Goal: Task Accomplishment & Management: Use online tool/utility

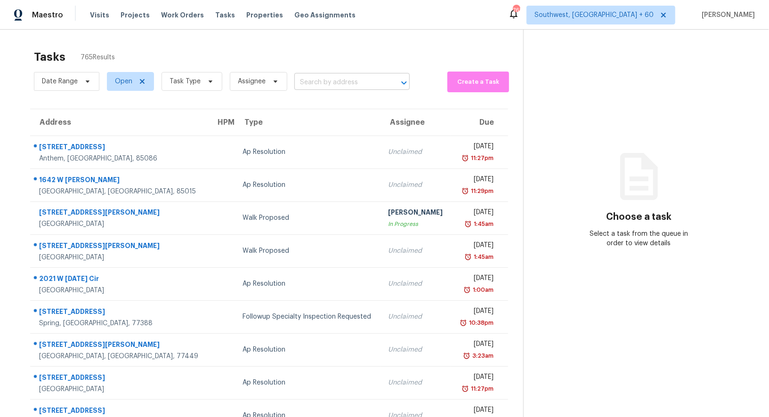
click at [345, 81] on input "text" at bounding box center [338, 82] width 89 height 15
paste input "[STREET_ADDRESS][PERSON_NAME]"
type input "[STREET_ADDRESS][PERSON_NAME]"
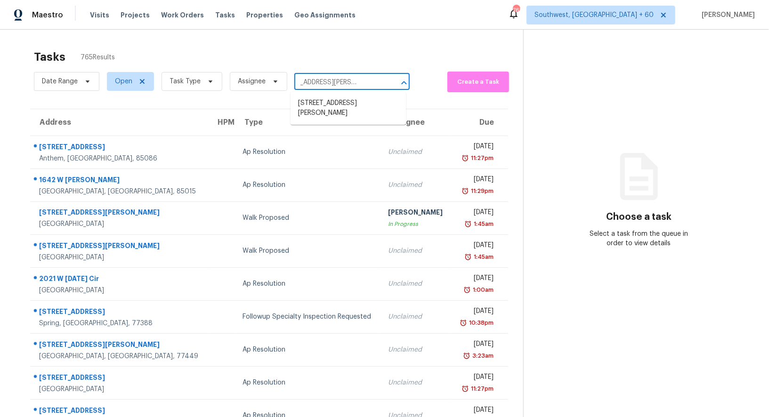
click at [341, 102] on li "[STREET_ADDRESS][PERSON_NAME]" at bounding box center [348, 108] width 115 height 25
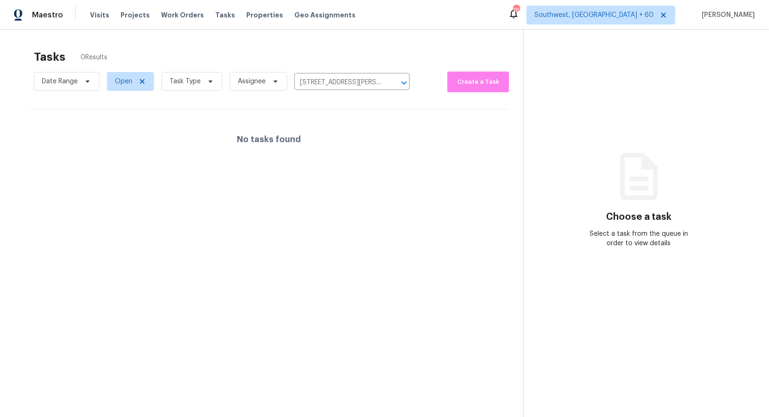
click at [119, 91] on span "Open" at bounding box center [126, 81] width 55 height 24
click at [124, 82] on span "Open" at bounding box center [123, 81] width 17 height 9
click at [135, 135] on label "Blocked" at bounding box center [130, 134] width 37 height 9
click at [118, 135] on input "Blocked" at bounding box center [115, 133] width 6 height 6
checkbox input "true"
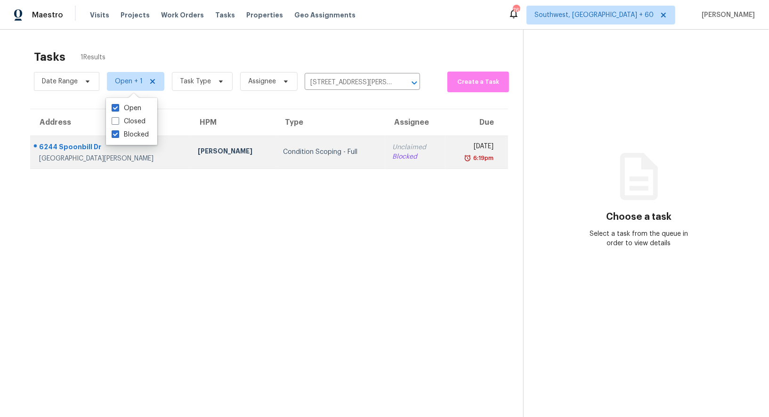
click at [385, 155] on td "Unclaimed Blocked" at bounding box center [415, 152] width 60 height 33
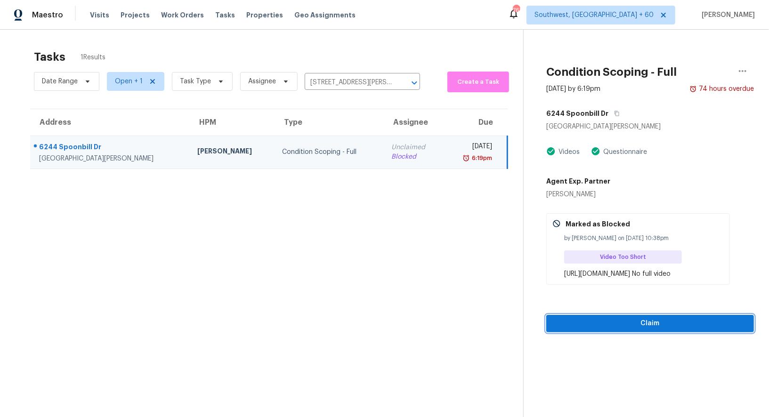
click at [669, 330] on span "Claim" at bounding box center [650, 324] width 193 height 12
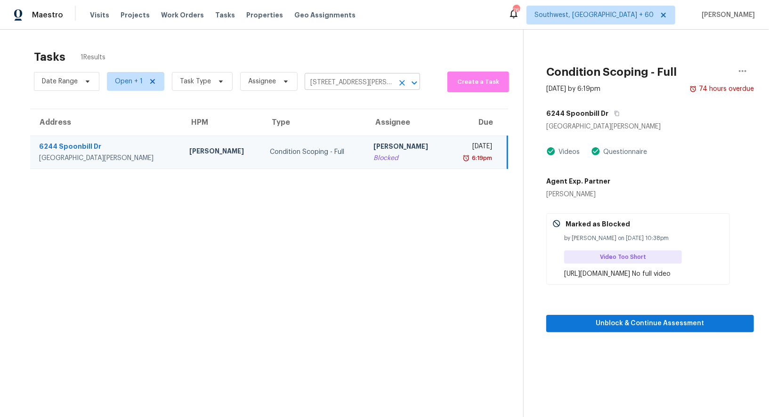
click at [324, 83] on input "[STREET_ADDRESS][PERSON_NAME]" at bounding box center [349, 82] width 89 height 15
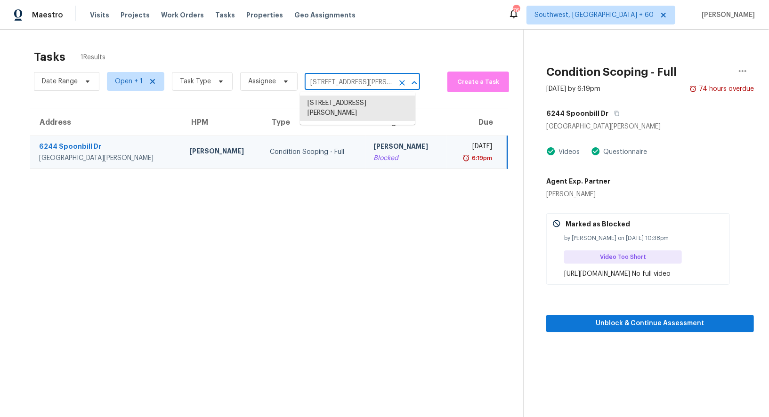
paste input "[STREET_ADDRESS][PERSON_NAME]"
type input "[STREET_ADDRESS][PERSON_NAME]"
click at [346, 110] on li "[STREET_ADDRESS][PERSON_NAME]" at bounding box center [357, 108] width 115 height 25
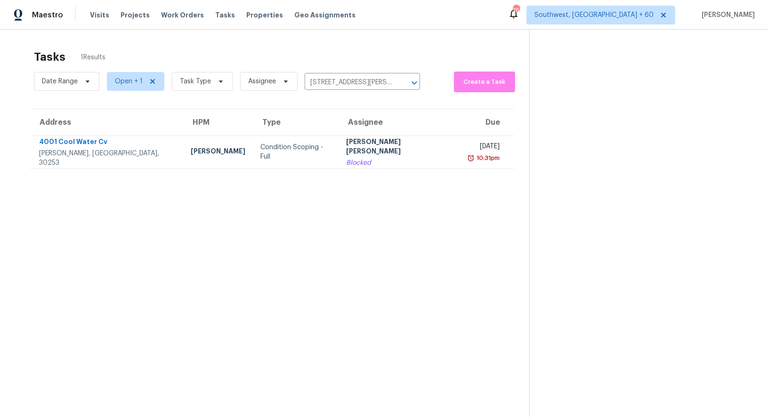
click at [346, 170] on section "Tasks 1 Results Date Range Open + 1 Task Type Assignee [STREET_ADDRESS][PERSON_…" at bounding box center [272, 246] width 514 height 402
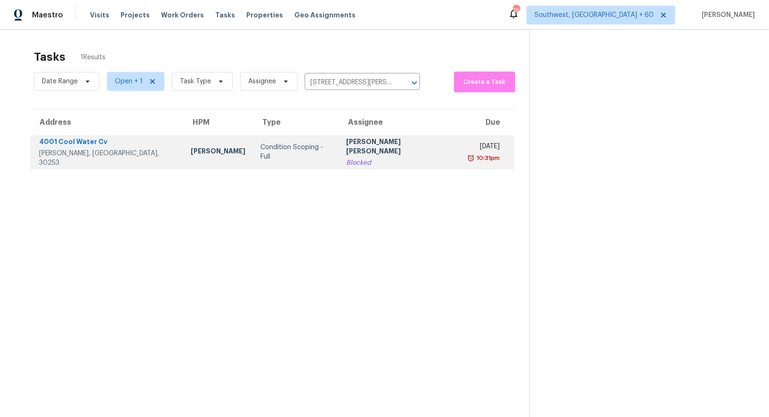
click at [356, 158] on div "Blocked" at bounding box center [400, 162] width 106 height 9
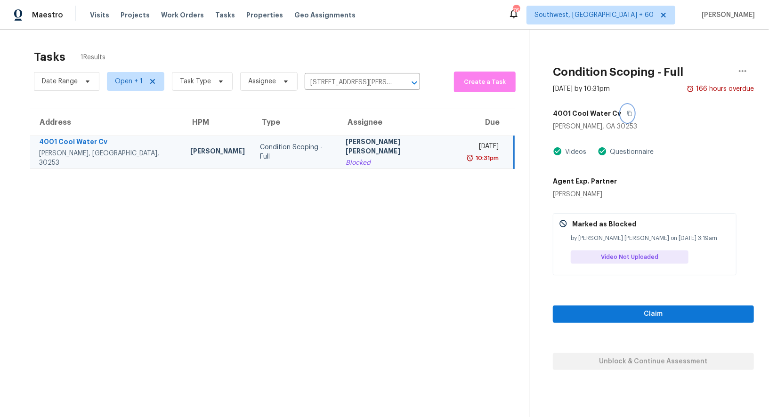
click at [627, 111] on icon "button" at bounding box center [630, 114] width 6 height 6
click at [332, 85] on input "[STREET_ADDRESS][PERSON_NAME]" at bounding box center [349, 82] width 89 height 15
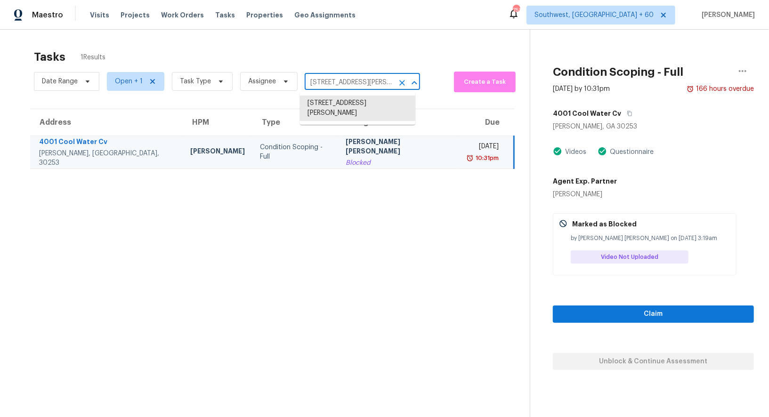
scroll to position [0, 54]
click at [355, 104] on li "[STREET_ADDRESS][PERSON_NAME]" at bounding box center [357, 108] width 115 height 25
click at [295, 144] on td "Condition Scoping - Full" at bounding box center [295, 152] width 86 height 33
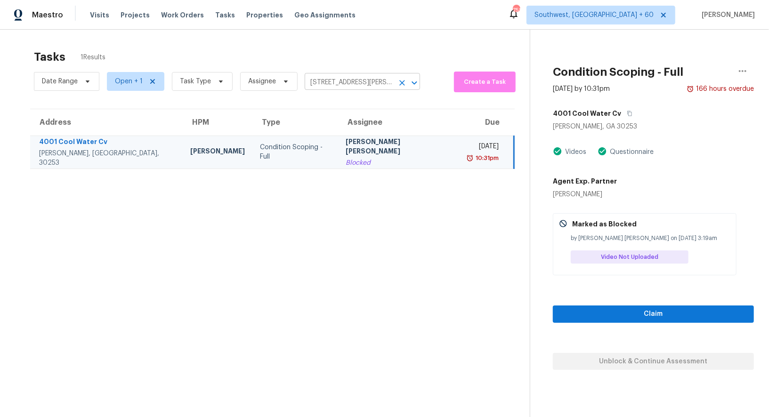
click at [348, 81] on input "[STREET_ADDRESS][PERSON_NAME]" at bounding box center [349, 82] width 89 height 15
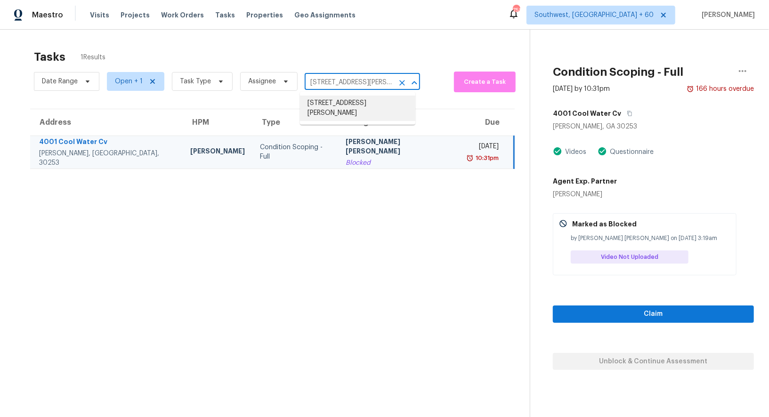
scroll to position [0, 54]
click at [346, 108] on li "[STREET_ADDRESS][PERSON_NAME]" at bounding box center [357, 108] width 115 height 25
click at [340, 89] on input "[STREET_ADDRESS][PERSON_NAME]" at bounding box center [349, 82] width 89 height 15
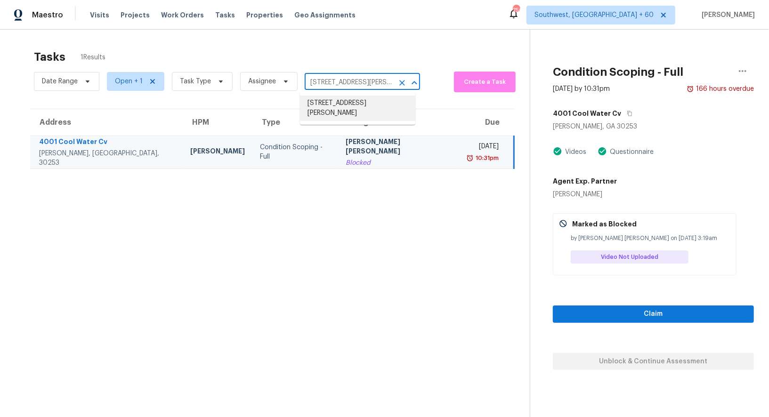
paste input "text"
type input "[STREET_ADDRESS][PERSON_NAME]"
click at [354, 103] on li "[STREET_ADDRESS][PERSON_NAME]" at bounding box center [357, 108] width 115 height 25
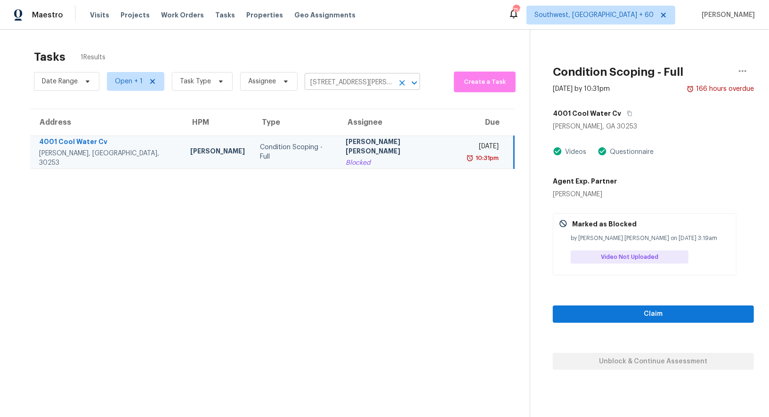
click at [397, 79] on icon "Clear" at bounding box center [401, 82] width 9 height 9
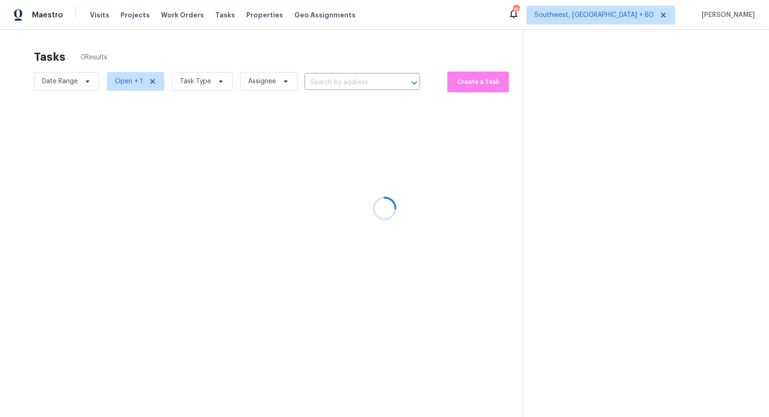
click at [301, 42] on div at bounding box center [384, 208] width 769 height 417
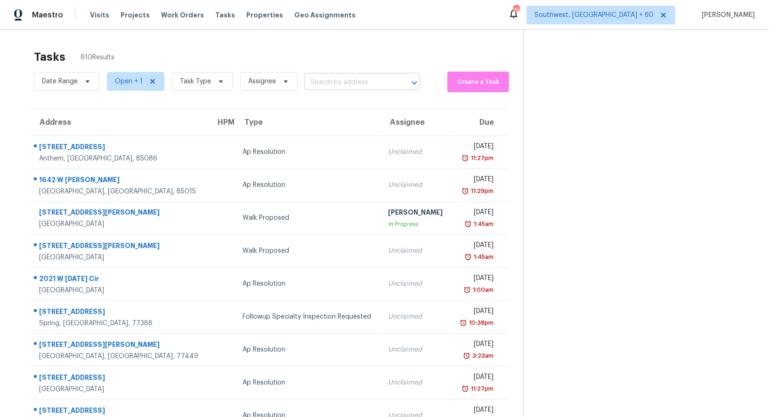
click at [330, 82] on input "text" at bounding box center [349, 82] width 89 height 15
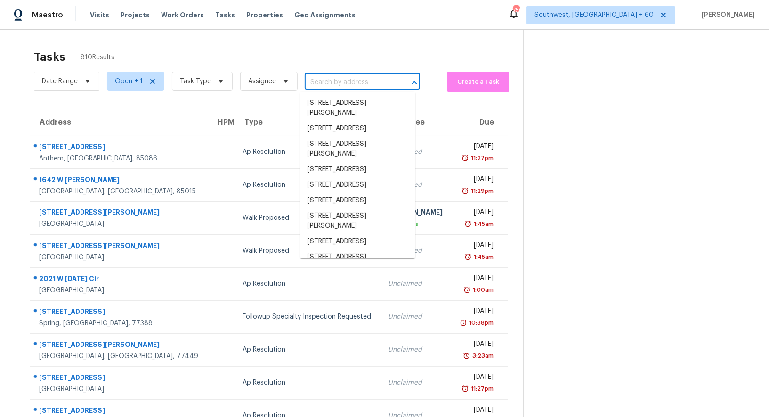
paste input "[STREET_ADDRESS][PERSON_NAME]"
type input "[STREET_ADDRESS][PERSON_NAME]"
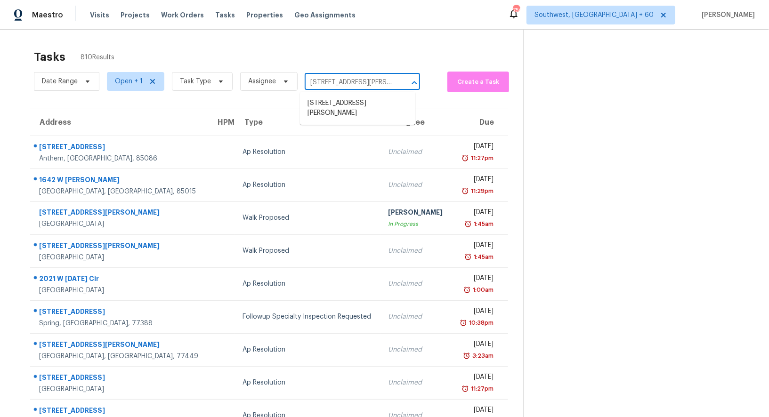
scroll to position [0, 56]
click at [333, 98] on li "[STREET_ADDRESS][PERSON_NAME]" at bounding box center [357, 108] width 115 height 25
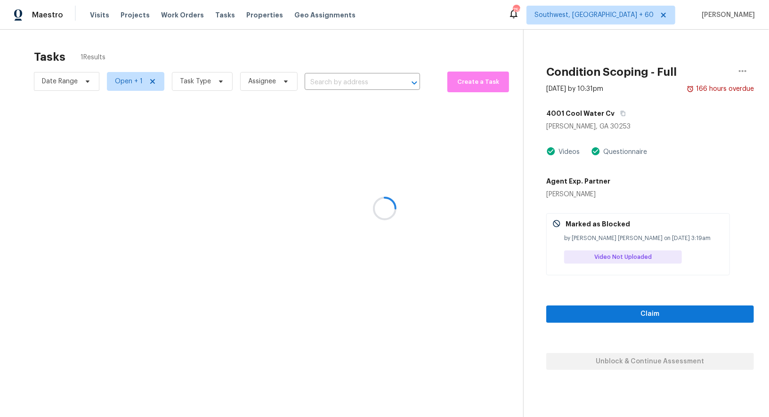
type input "[STREET_ADDRESS][PERSON_NAME]"
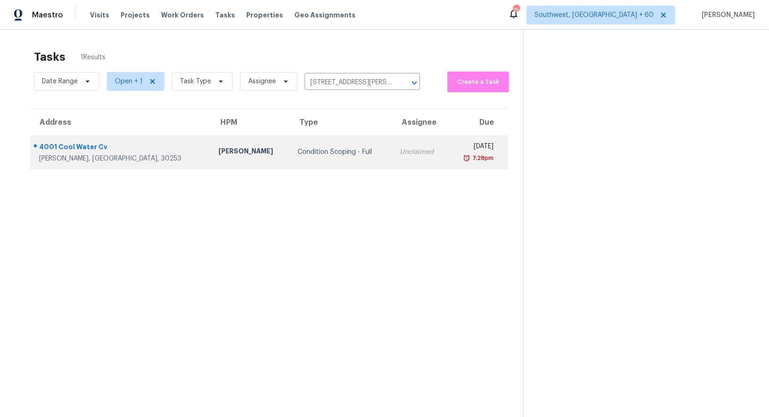
click at [392, 143] on td "Unclaimed" at bounding box center [420, 152] width 56 height 33
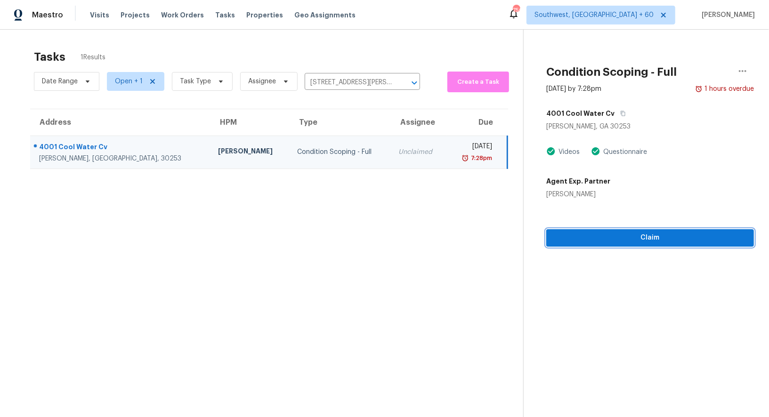
click at [646, 241] on span "Claim" at bounding box center [650, 238] width 193 height 12
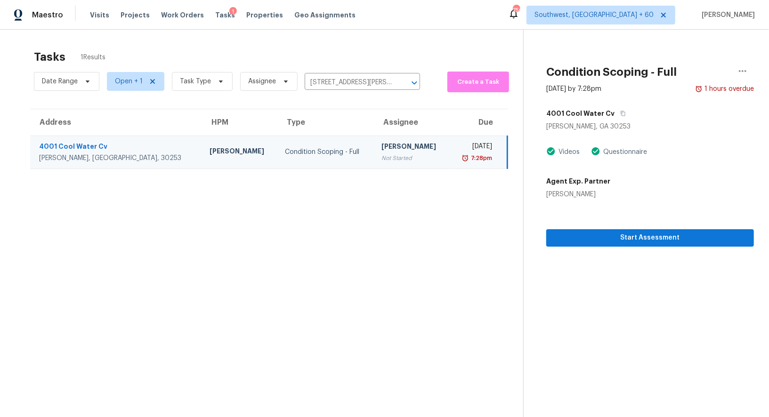
click at [681, 247] on section "Condition Scoping - Full [DATE] by 7:28pm 1 hours overdue [STREET_ADDRESS][PERS…" at bounding box center [638, 238] width 231 height 417
click at [665, 236] on span "Start Assessment" at bounding box center [650, 238] width 193 height 12
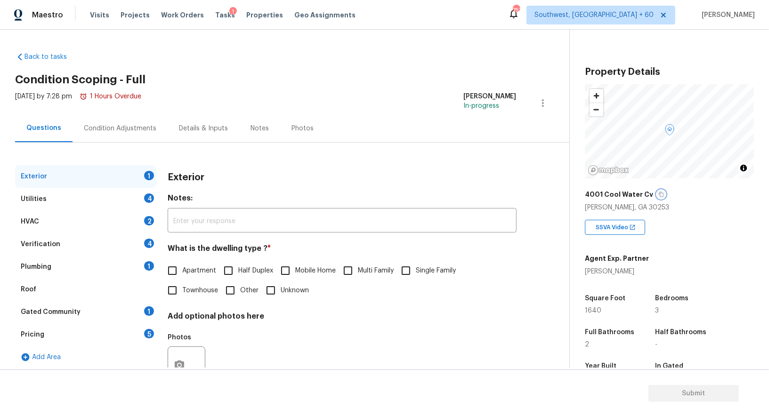
click at [660, 194] on button "button" at bounding box center [661, 194] width 8 height 8
click at [410, 273] on input "Single Family" at bounding box center [406, 271] width 20 height 20
checkbox input "true"
click at [137, 192] on div "Utilities 4" at bounding box center [85, 199] width 141 height 23
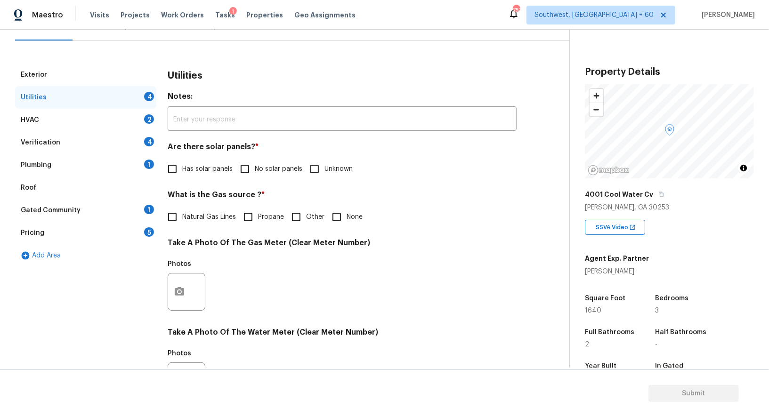
scroll to position [172, 0]
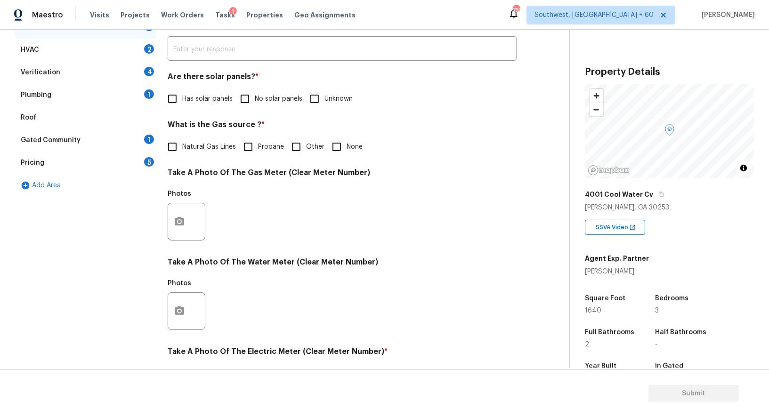
click at [250, 121] on h4 "What is the Gas source ? *" at bounding box center [342, 126] width 349 height 13
click at [251, 98] on input "No solar panels" at bounding box center [245, 99] width 20 height 20
checkbox input "true"
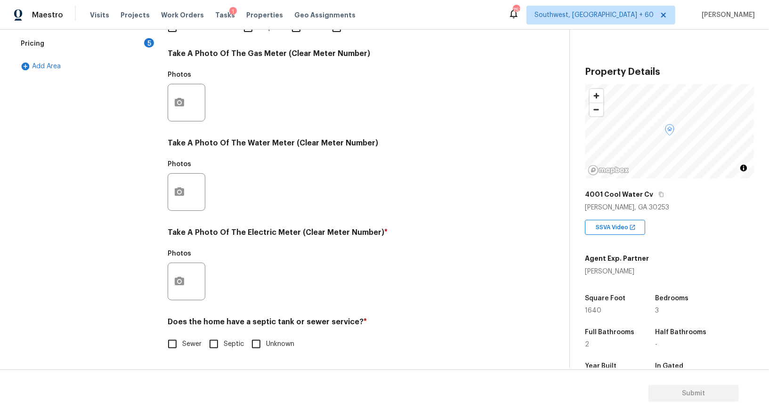
click at [179, 341] on input "Sewer" at bounding box center [172, 344] width 20 height 20
checkbox input "true"
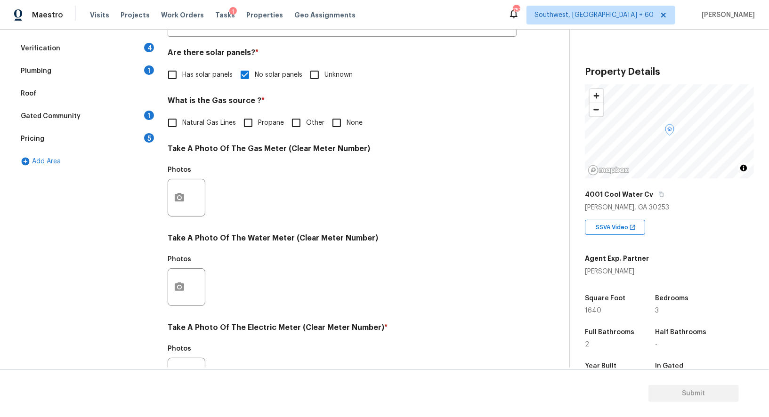
scroll to position [0, 0]
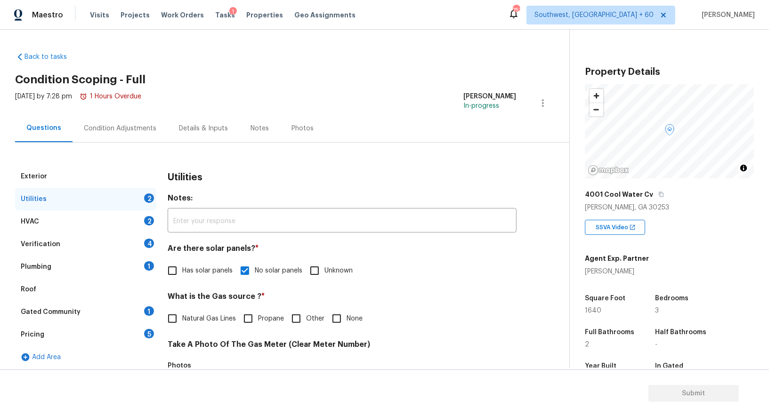
click at [121, 224] on div "HVAC 2" at bounding box center [85, 221] width 141 height 23
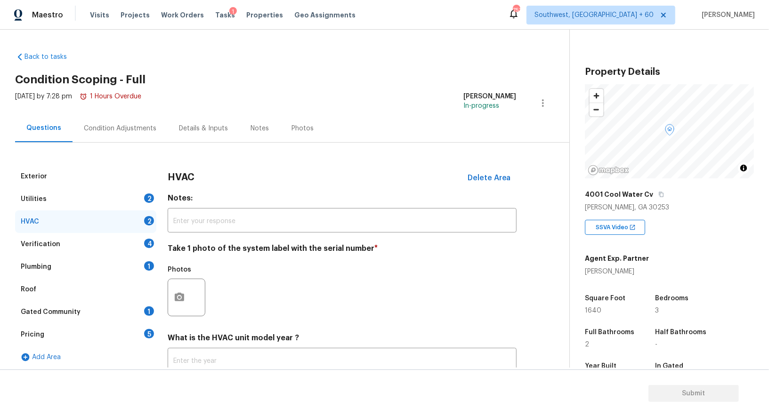
scroll to position [67, 0]
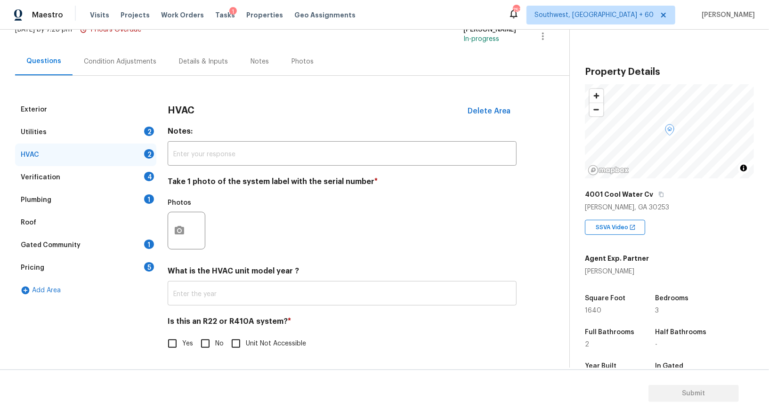
click at [224, 286] on input "text" at bounding box center [342, 294] width 349 height 22
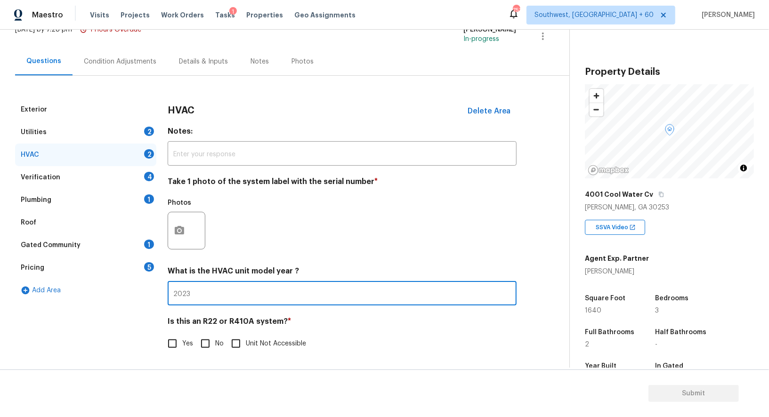
type input "2023"
click at [203, 345] on input "No" at bounding box center [205, 344] width 20 height 20
checkbox input "true"
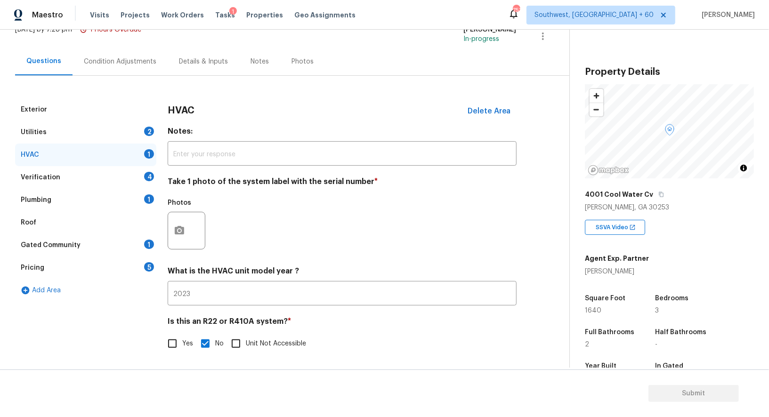
click at [121, 179] on div "Verification 4" at bounding box center [85, 177] width 141 height 23
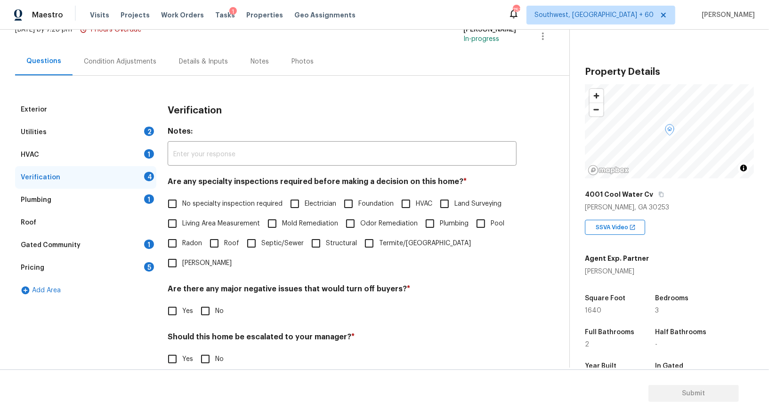
click at [192, 212] on label "No specialty inspection required" at bounding box center [222, 204] width 120 height 20
click at [182, 212] on input "No specialty inspection required" at bounding box center [172, 204] width 20 height 20
checkbox input "true"
click at [201, 302] on input "No" at bounding box center [205, 312] width 20 height 20
checkbox input "true"
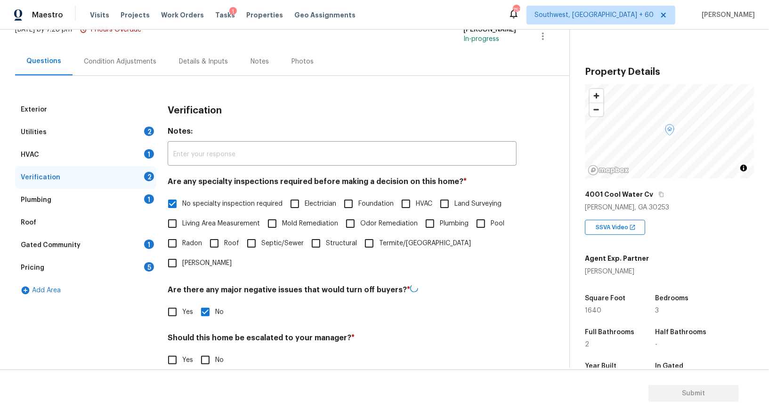
click at [205, 348] on input "No" at bounding box center [205, 360] width 20 height 20
checkbox input "true"
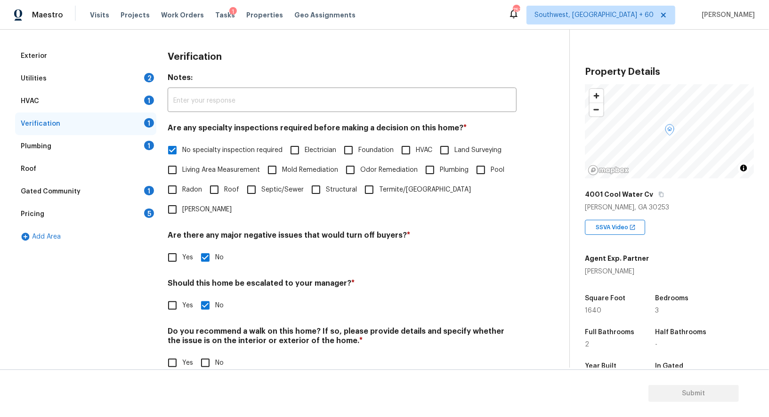
scroll to position [120, 0]
click at [205, 329] on h4 "Do you recommend a walk on this home? If so, please provide details and specify…" at bounding box center [342, 338] width 349 height 23
click at [202, 348] on input "No" at bounding box center [205, 364] width 20 height 20
checkbox input "true"
click at [125, 154] on div "Plumbing 1" at bounding box center [85, 147] width 141 height 23
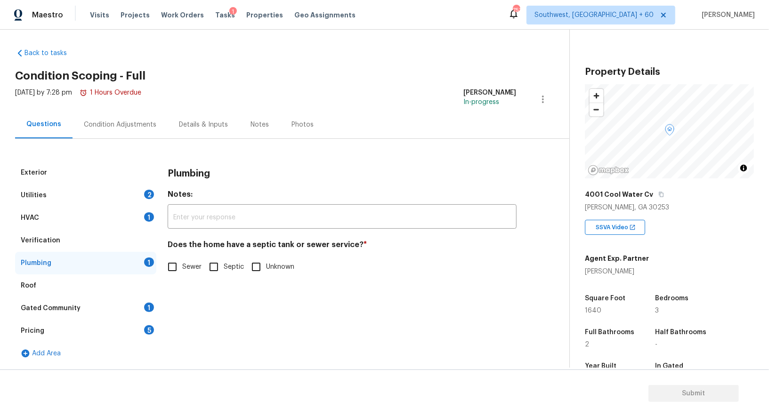
scroll to position [3, 0]
click at [185, 268] on span "Sewer" at bounding box center [191, 268] width 19 height 10
click at [182, 268] on input "Sewer" at bounding box center [172, 268] width 20 height 20
checkbox input "true"
click at [136, 309] on div "Gated Community 1" at bounding box center [85, 309] width 141 height 23
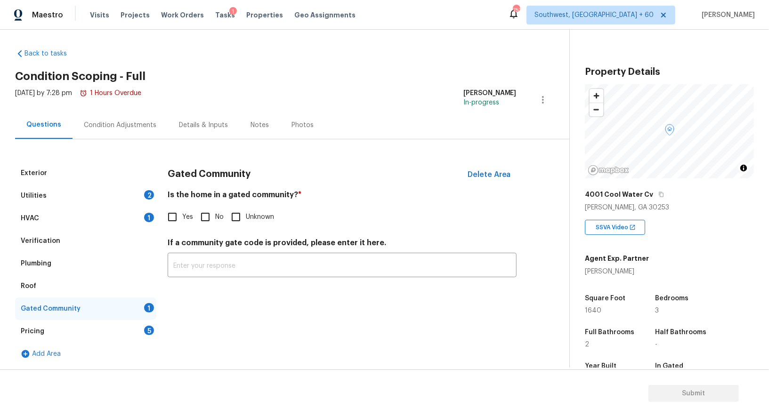
click at [202, 223] on input "No" at bounding box center [205, 217] width 20 height 20
checkbox input "true"
click at [136, 329] on div "Pricing 5" at bounding box center [85, 331] width 141 height 23
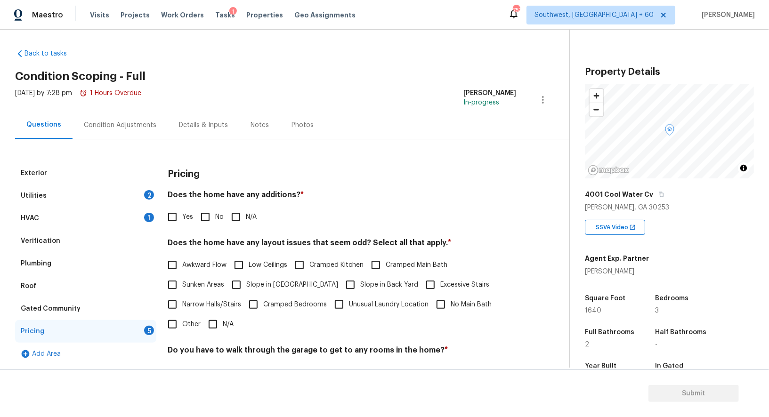
click at [214, 216] on input "No" at bounding box center [205, 217] width 20 height 20
checkbox input "true"
click at [221, 318] on input "N/A" at bounding box center [213, 325] width 20 height 20
checkbox input "true"
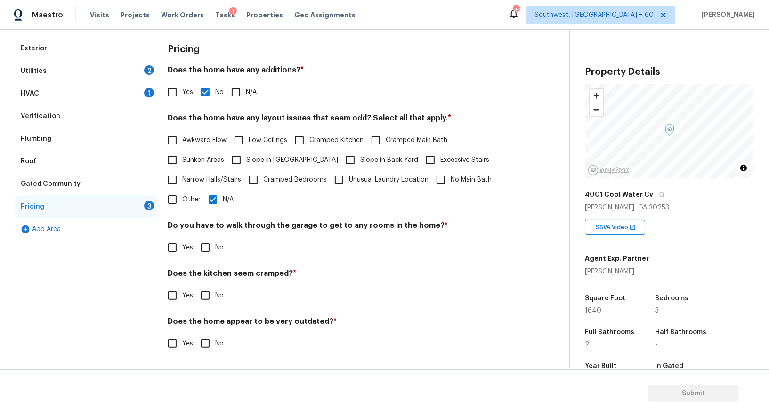
scroll to position [127, 0]
click at [212, 244] on input "No" at bounding box center [205, 249] width 20 height 20
checkbox input "true"
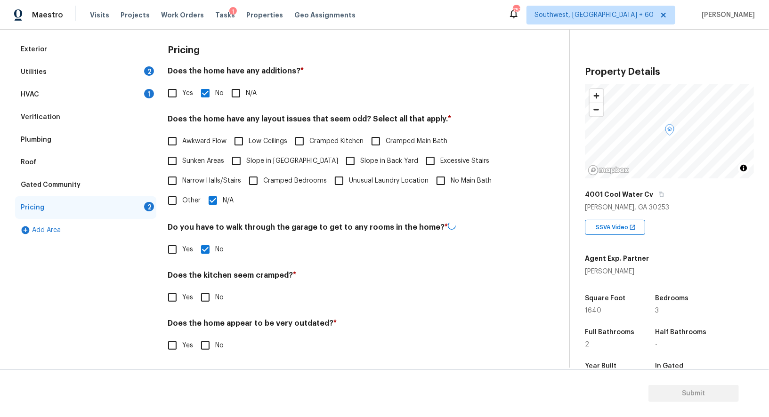
click at [212, 301] on input "No" at bounding box center [205, 298] width 20 height 20
checkbox input "true"
click at [210, 340] on input "No" at bounding box center [205, 346] width 20 height 20
checkbox input "true"
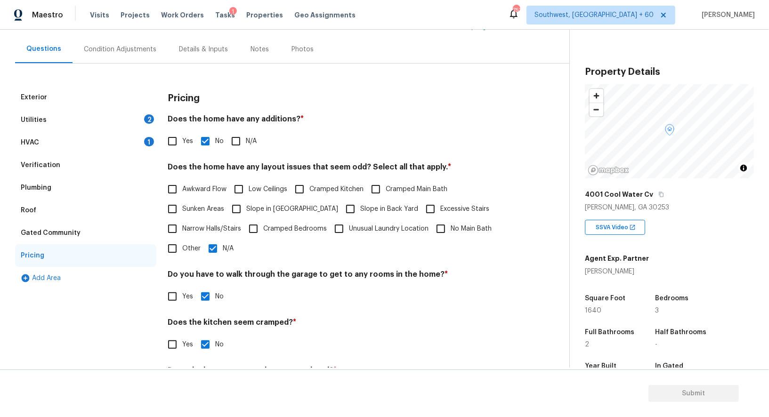
scroll to position [0, 0]
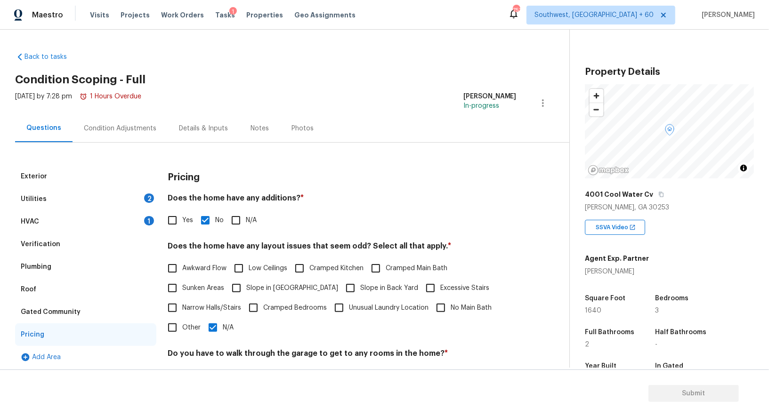
click at [156, 129] on div "Condition Adjustments" at bounding box center [120, 128] width 95 height 28
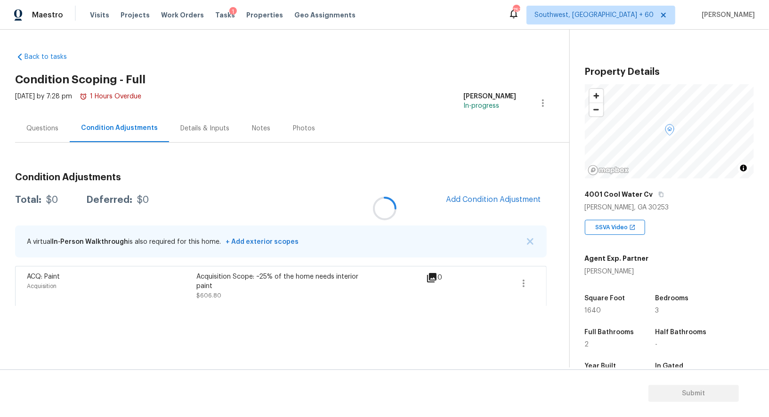
click at [499, 205] on div at bounding box center [384, 208] width 769 height 417
click at [498, 194] on button "Add Condition Adjustment" at bounding box center [493, 200] width 106 height 20
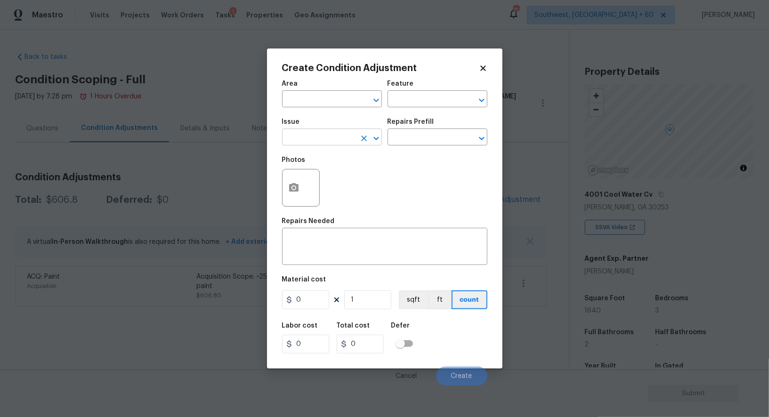
click at [322, 140] on input "text" at bounding box center [318, 138] width 73 height 15
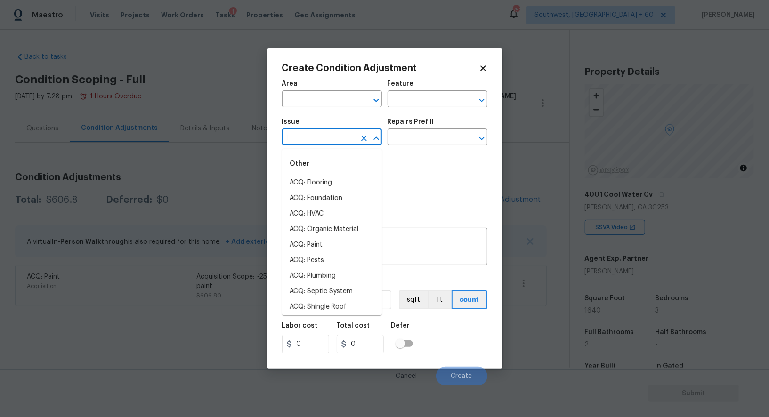
type input "la"
type input "n"
click at [480, 71] on icon at bounding box center [482, 67] width 5 height 5
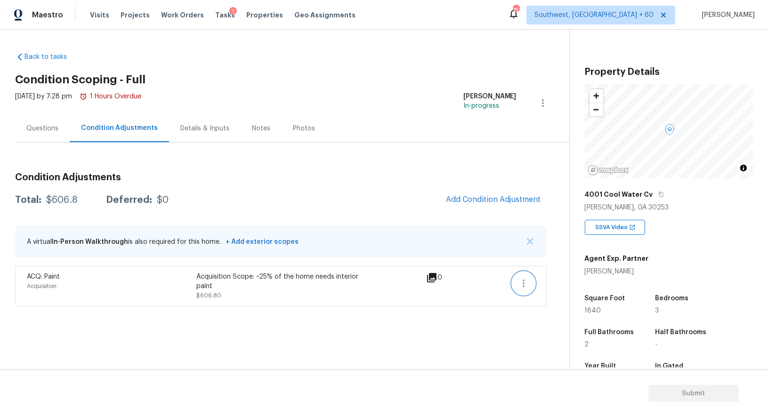
click at [523, 286] on icon "button" at bounding box center [524, 284] width 2 height 8
click at [562, 280] on div "Edit" at bounding box center [577, 280] width 73 height 9
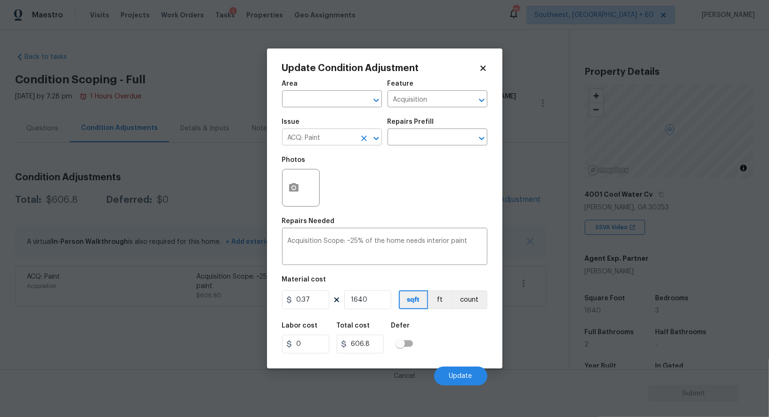
click at [327, 146] on input "ACQ: Paint" at bounding box center [318, 138] width 73 height 15
click at [334, 181] on li "Landscape Package" at bounding box center [332, 183] width 100 height 16
type input "Landscape Package"
click at [421, 137] on input "text" at bounding box center [424, 138] width 73 height 15
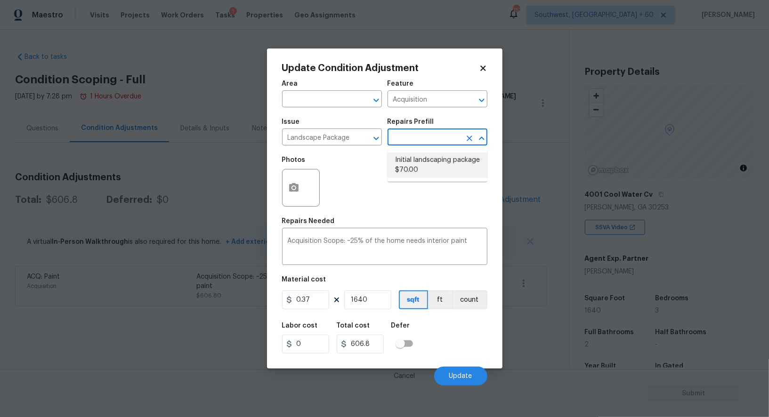
click at [423, 158] on li "Initial landscaping package $70.00" at bounding box center [438, 165] width 100 height 25
type input "Home Readiness Packages"
type textarea "Mowing of grass up to 6" in height. Mow, edge along driveways & sidewalks, trim…"
type input "70"
type input "114800"
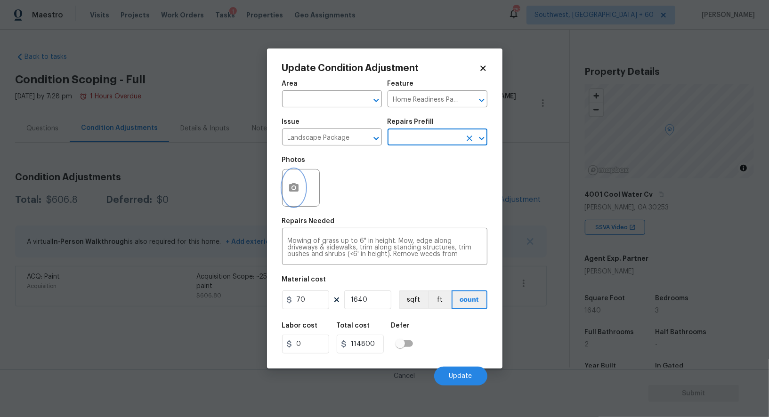
click at [299, 184] on icon "button" at bounding box center [293, 187] width 11 height 11
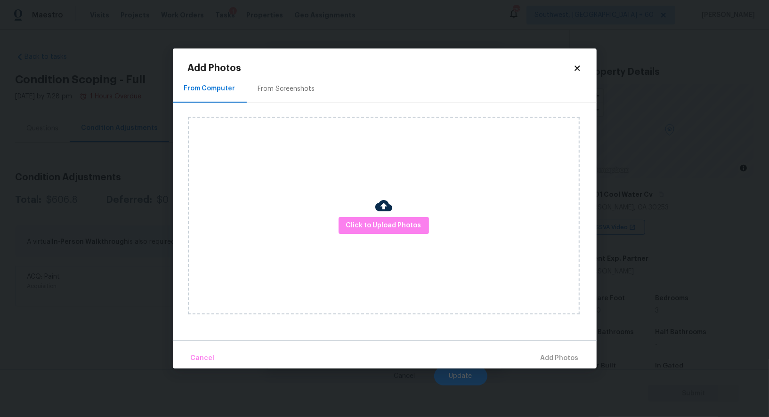
click at [284, 96] on div "From Screenshots" at bounding box center [287, 89] width 80 height 28
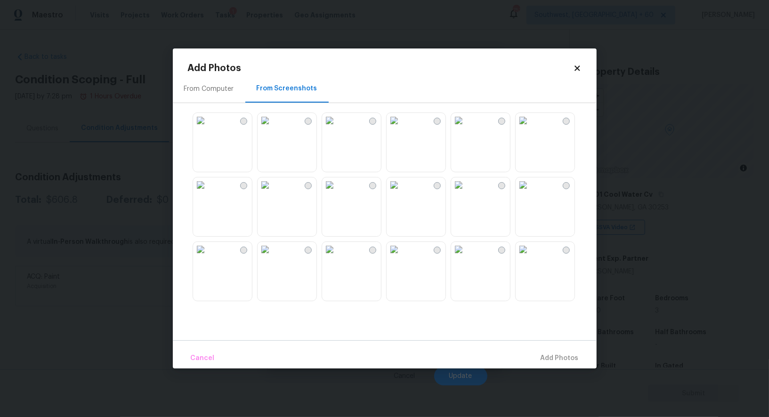
click at [265, 128] on img at bounding box center [265, 120] width 15 height 15
click at [208, 257] on img at bounding box center [200, 249] width 15 height 15
click at [542, 348] on span "Add 2 Photo(s)" at bounding box center [555, 359] width 48 height 12
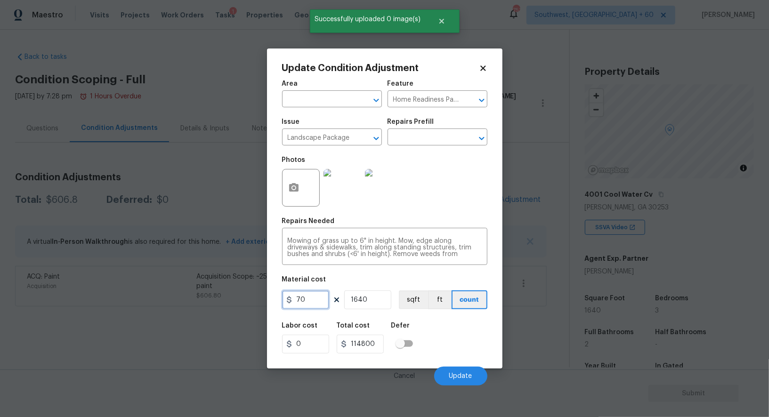
click at [319, 303] on input "70" at bounding box center [305, 300] width 47 height 19
type input "100"
click at [371, 298] on input "1640" at bounding box center [367, 300] width 47 height 19
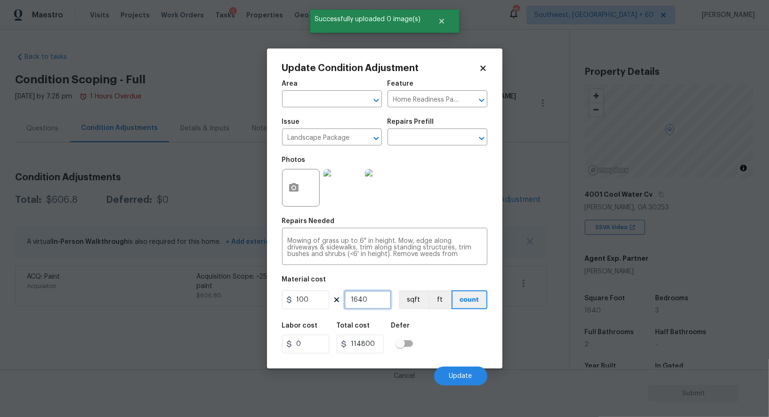
type input "164000"
click at [371, 298] on input "1640" at bounding box center [367, 300] width 47 height 19
type input "1"
type input "100"
type input "1"
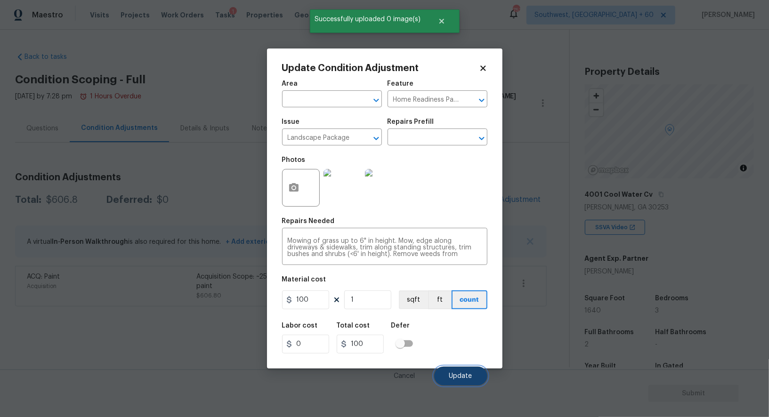
click at [475, 348] on button "Update" at bounding box center [460, 376] width 53 height 19
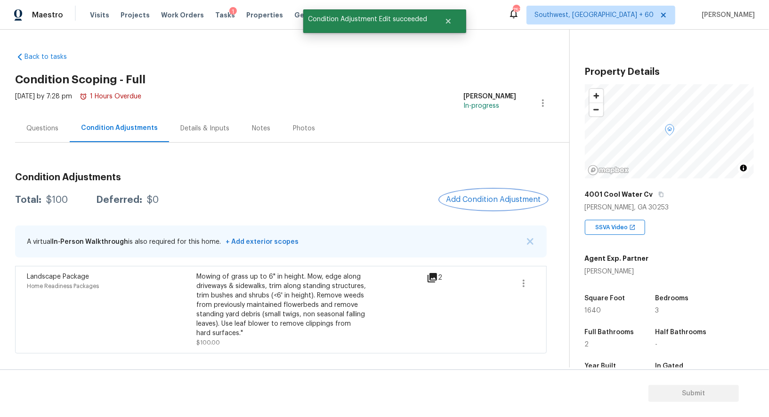
click at [498, 196] on span "Add Condition Adjustment" at bounding box center [493, 199] width 95 height 8
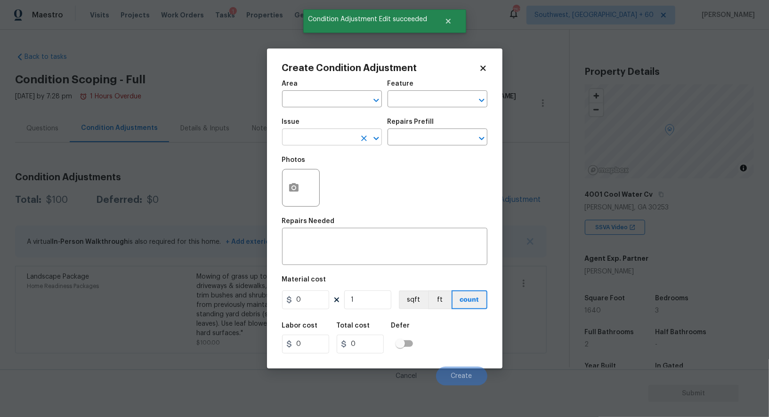
click at [357, 135] on div at bounding box center [369, 138] width 24 height 13
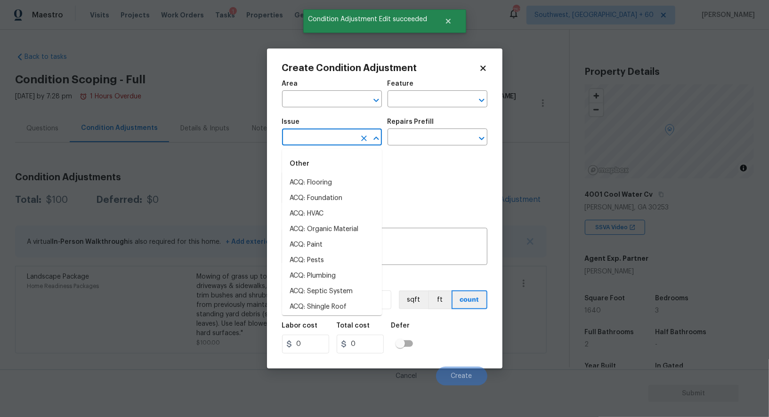
click at [321, 144] on input "text" at bounding box center [318, 138] width 73 height 15
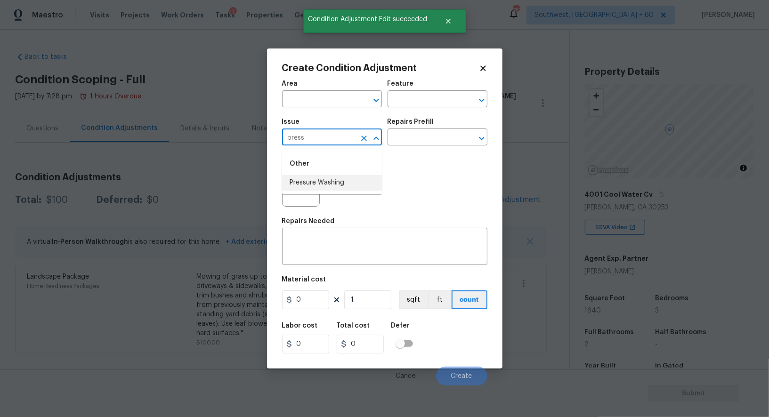
click at [318, 186] on li "Pressure Washing" at bounding box center [332, 183] width 100 height 16
type input "Pressure Washing"
click at [436, 129] on div "Repairs Prefill" at bounding box center [438, 125] width 100 height 12
click at [429, 139] on input "text" at bounding box center [424, 138] width 73 height 15
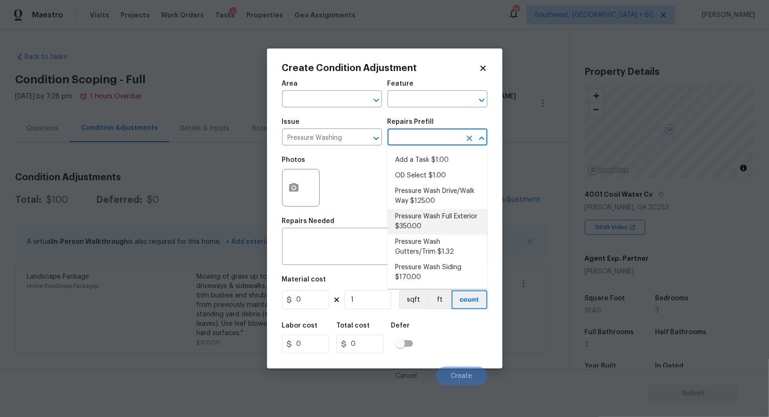
click at [407, 220] on li "Pressure Wash Full Exterior $350.00" at bounding box center [438, 221] width 100 height 25
type input "Siding"
type textarea "Pressure wash the House, Flatwork, Deck and Garage interior."
type input "350"
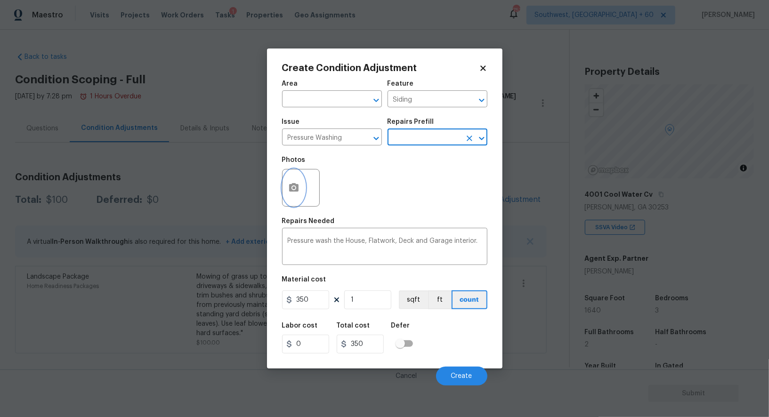
click at [294, 189] on circle "button" at bounding box center [293, 187] width 3 height 3
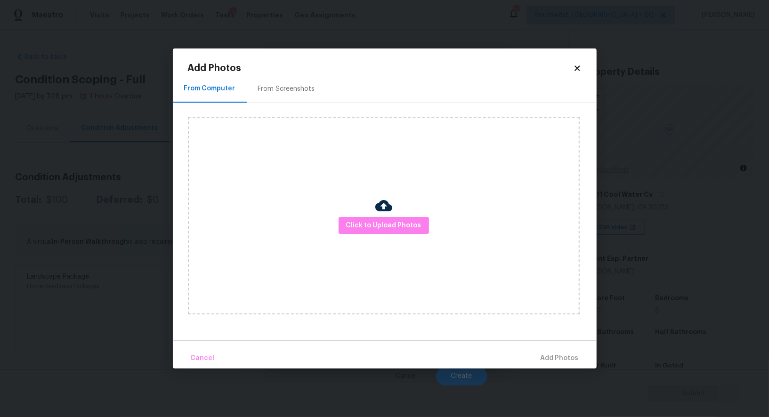
click at [290, 78] on div "From Screenshots" at bounding box center [287, 89] width 80 height 28
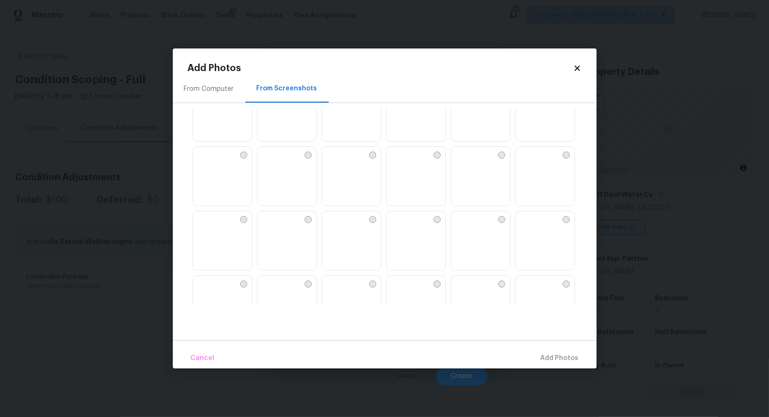
scroll to position [37, 0]
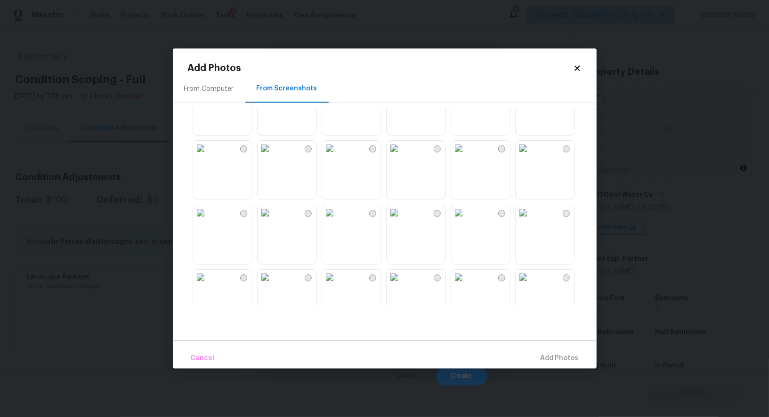
click at [273, 220] on img at bounding box center [265, 212] width 15 height 15
click at [208, 220] on img at bounding box center [200, 212] width 15 height 15
click at [273, 220] on img at bounding box center [265, 212] width 15 height 15
click at [337, 156] on img at bounding box center [329, 148] width 15 height 15
click at [553, 348] on span "Add 2 Photo(s)" at bounding box center [555, 359] width 48 height 12
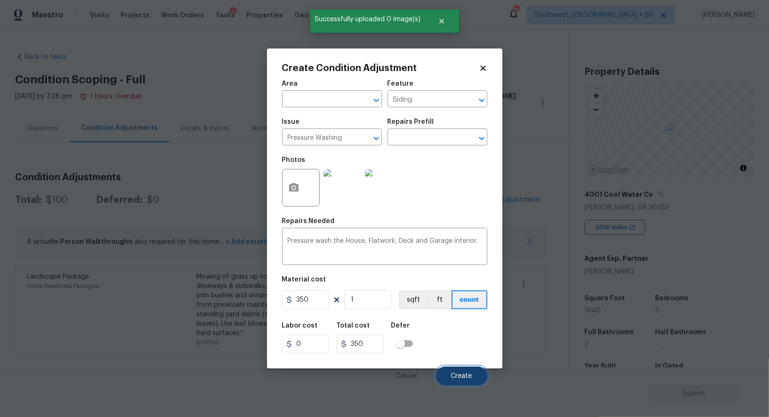
click at [463, 348] on button "Create" at bounding box center [461, 376] width 51 height 19
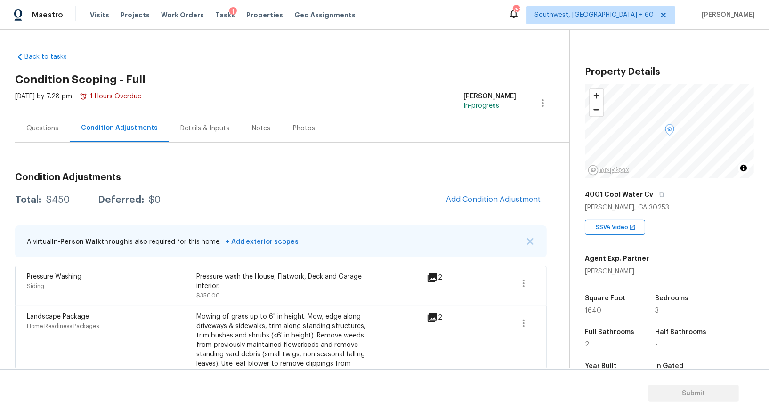
click at [37, 131] on div "Questions" at bounding box center [42, 128] width 32 height 9
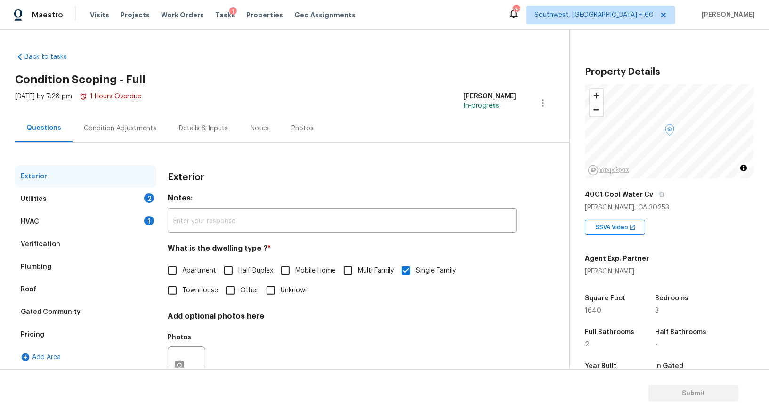
click at [71, 240] on div "Verification" at bounding box center [85, 244] width 141 height 23
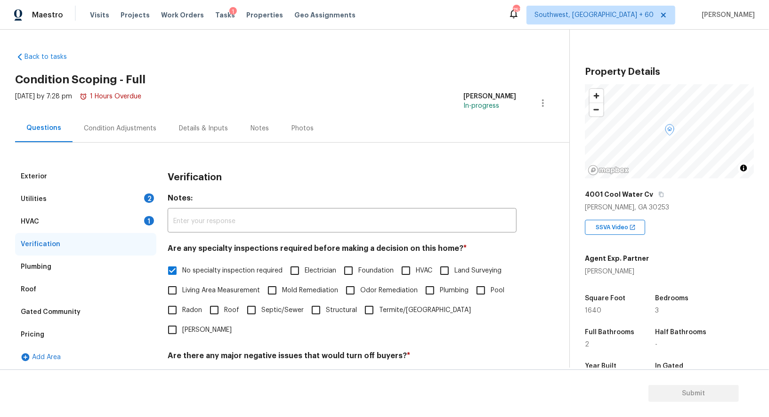
scroll to position [120, 0]
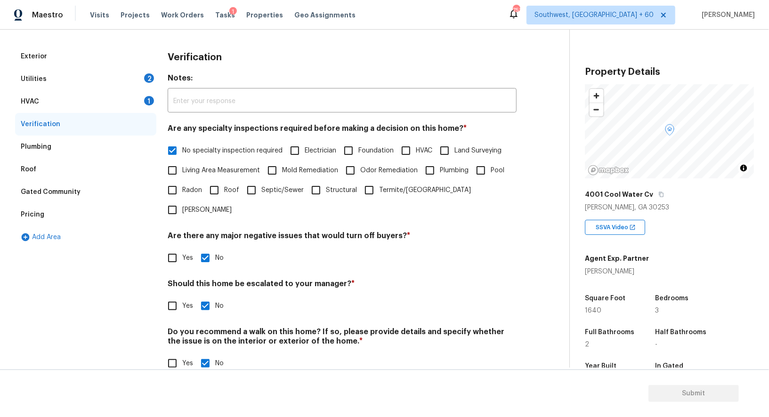
click at [178, 299] on div "Verification Notes: ​ Are any specialty inspections required before making a de…" at bounding box center [342, 215] width 349 height 340
click at [175, 296] on input "Yes" at bounding box center [172, 306] width 20 height 20
checkbox input "true"
checkbox input "false"
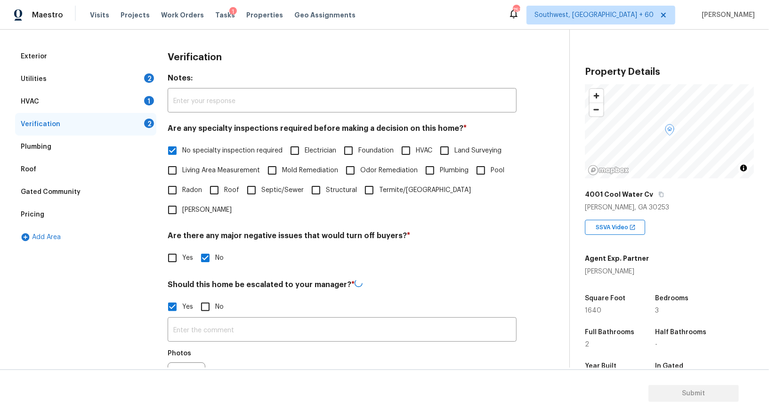
click at [205, 320] on input "text" at bounding box center [342, 331] width 349 height 22
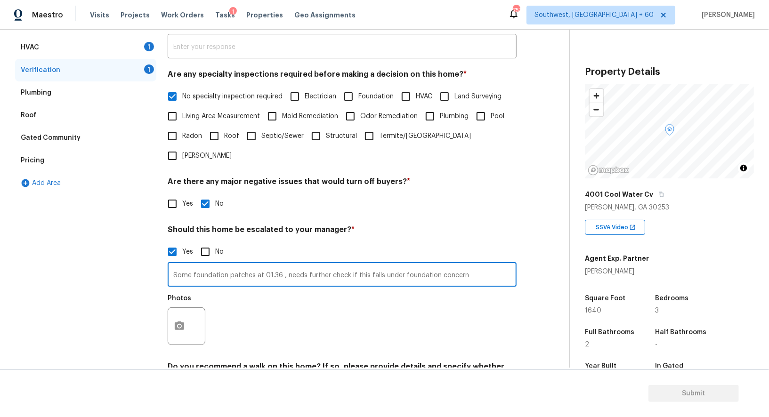
scroll to position [188, 0]
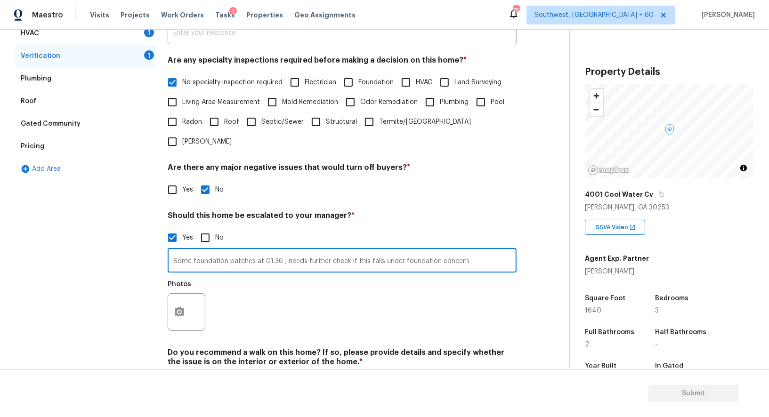
type input "Some foundation patches at 01.36 , needs further check if this falls under foun…"
click at [192, 300] on div at bounding box center [187, 312] width 38 height 38
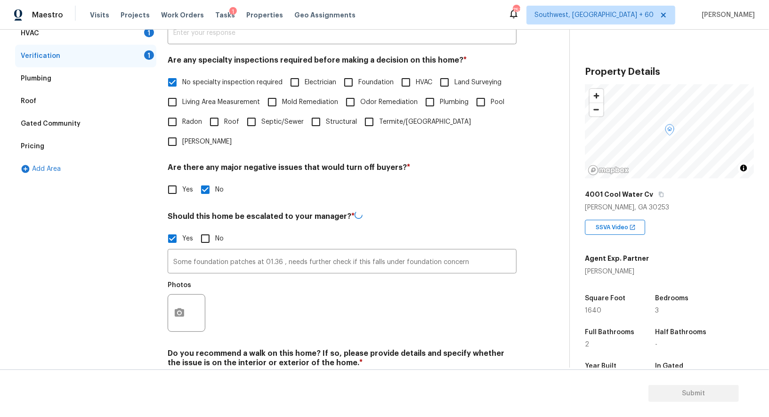
click at [192, 300] on div at bounding box center [187, 313] width 38 height 38
click at [179, 311] on circle "button" at bounding box center [179, 312] width 3 height 3
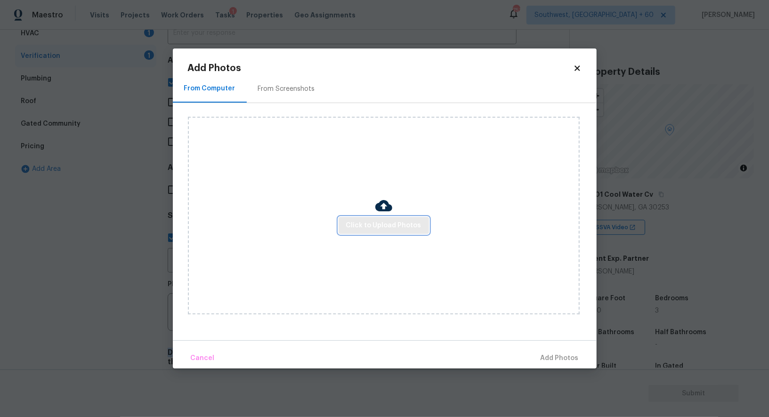
click at [386, 219] on button "Click to Upload Photos" at bounding box center [384, 225] width 90 height 17
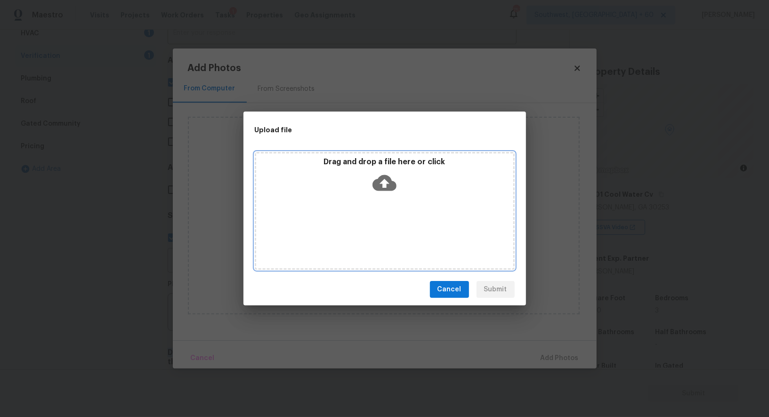
click at [380, 179] on icon at bounding box center [384, 183] width 24 height 16
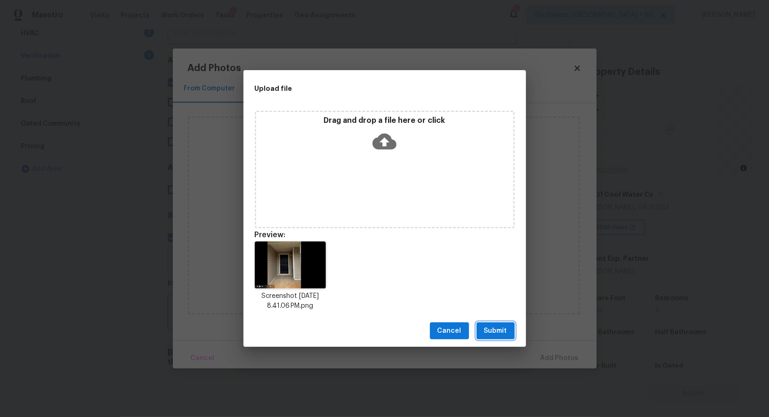
click at [500, 335] on span "Submit" at bounding box center [495, 331] width 23 height 12
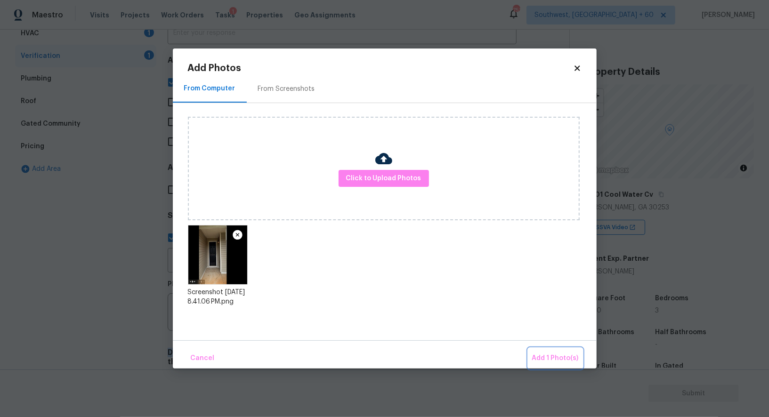
click at [551, 348] on span "Add 1 Photo(s)" at bounding box center [555, 359] width 47 height 12
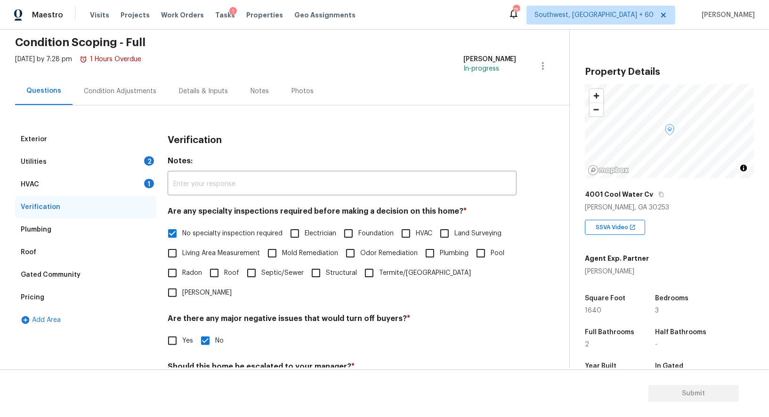
click at [145, 102] on div "Condition Adjustments" at bounding box center [120, 91] width 95 height 28
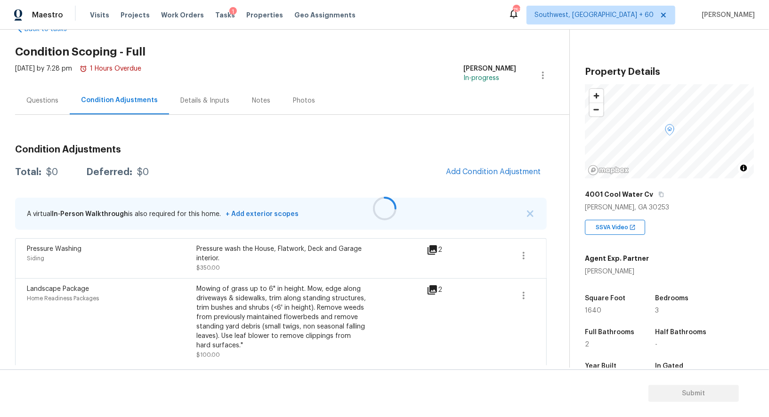
scroll to position [28, 0]
click at [512, 175] on span "Add Condition Adjustment" at bounding box center [493, 171] width 95 height 8
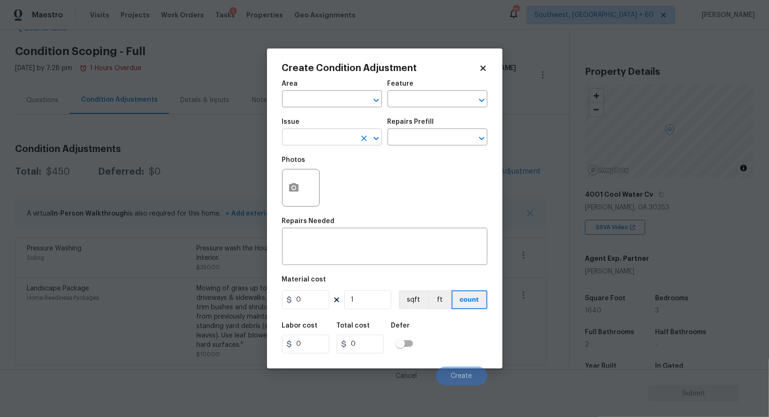
click at [324, 138] on input "text" at bounding box center [318, 138] width 73 height 15
click at [328, 183] on li "ACQ: Foundation" at bounding box center [332, 183] width 100 height 16
type input "ACQ: Foundation"
click at [406, 146] on input "text" at bounding box center [424, 138] width 73 height 15
type input "Acquisition"
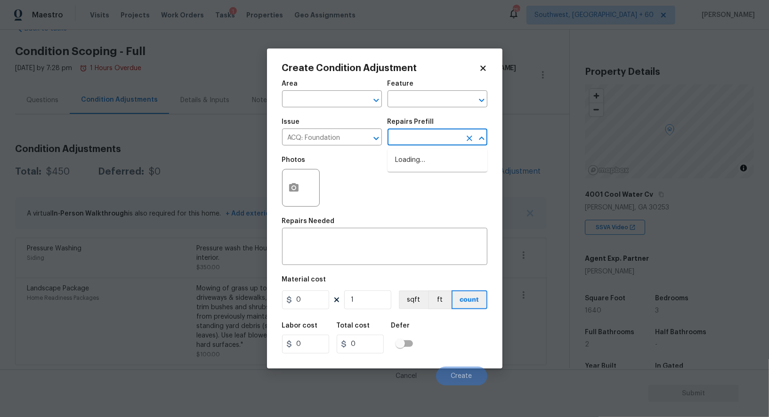
type textarea "Possible foundation issues - Level 1 - Superficial. Disclaimer: This is NOT a t…"
type input "999"
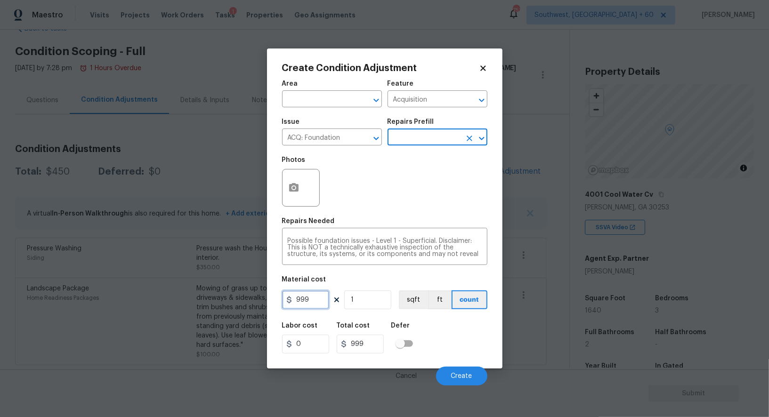
click at [308, 304] on input "999" at bounding box center [305, 300] width 47 height 19
type input "1000"
click at [341, 329] on h5 "Total cost" at bounding box center [353, 326] width 33 height 7
type input "1000"
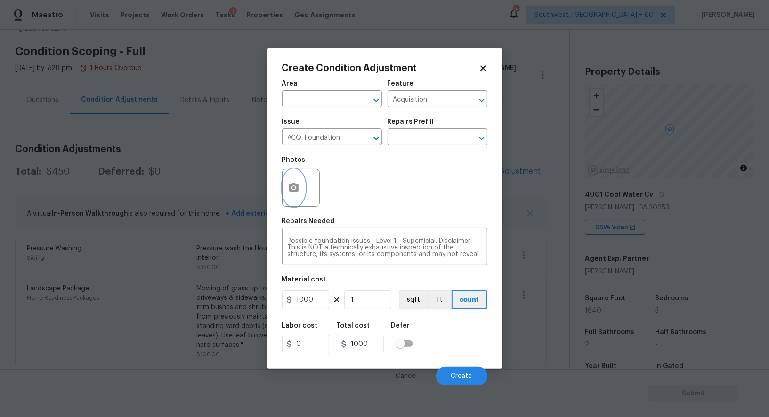
click at [295, 190] on icon "button" at bounding box center [293, 187] width 11 height 11
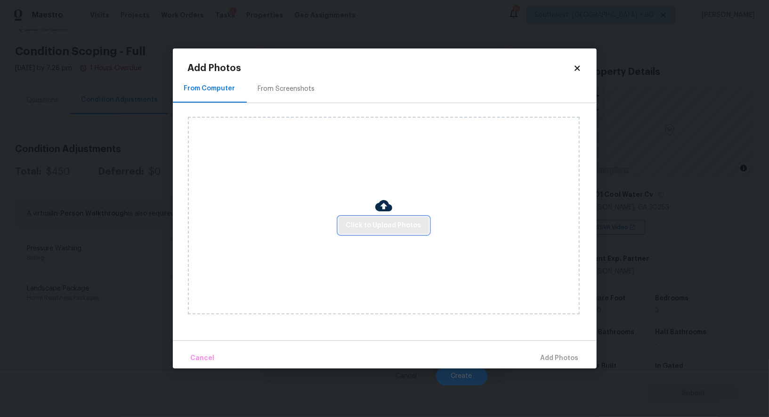
click at [372, 221] on span "Click to Upload Photos" at bounding box center [383, 226] width 75 height 12
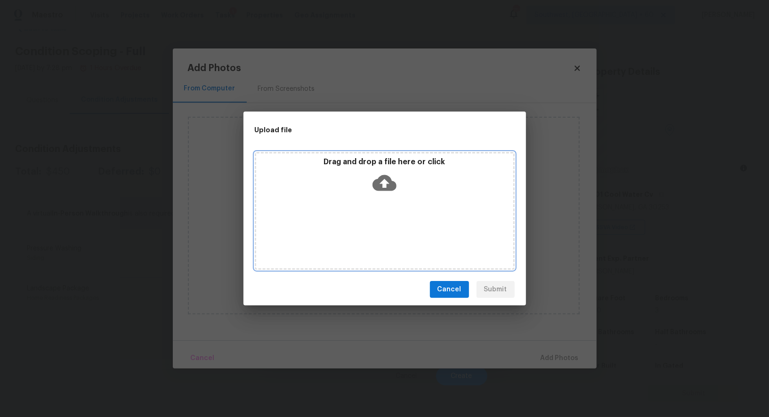
click at [388, 184] on icon at bounding box center [384, 183] width 24 height 16
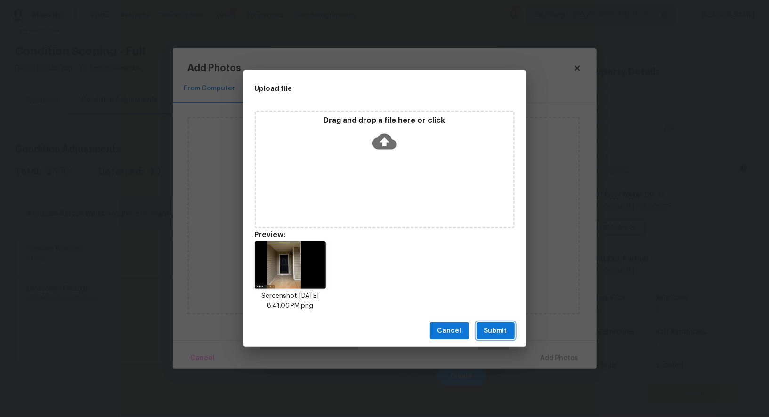
click at [491, 332] on span "Submit" at bounding box center [495, 331] width 23 height 12
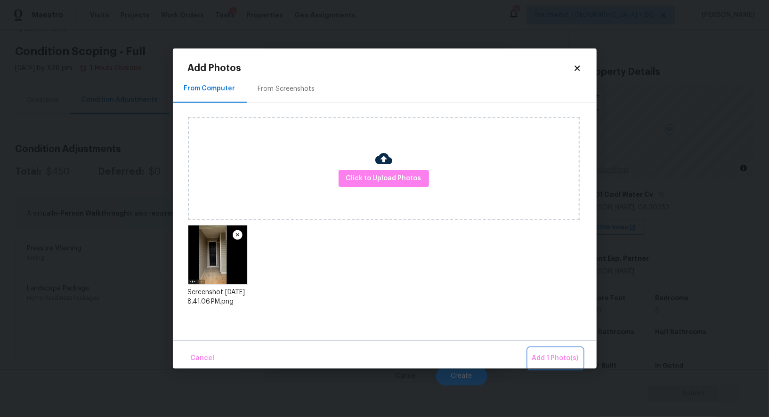
click at [559, 348] on span "Add 1 Photo(s)" at bounding box center [555, 359] width 47 height 12
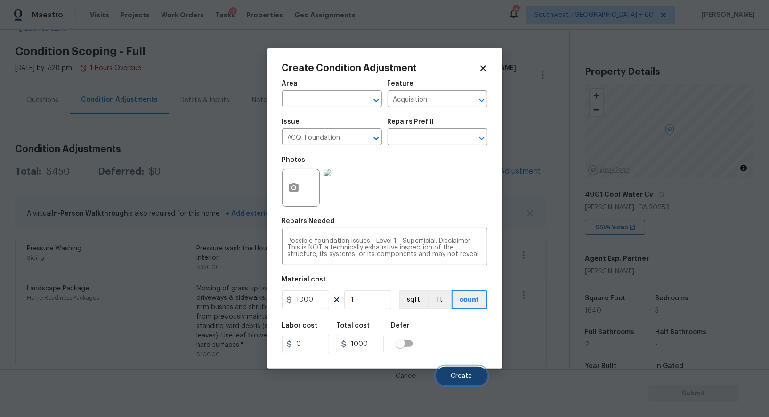
click at [463, 348] on span "Create" at bounding box center [461, 376] width 21 height 7
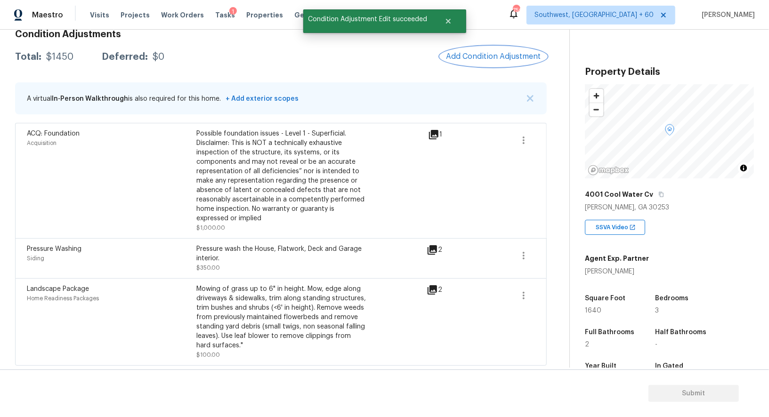
scroll to position [134, 0]
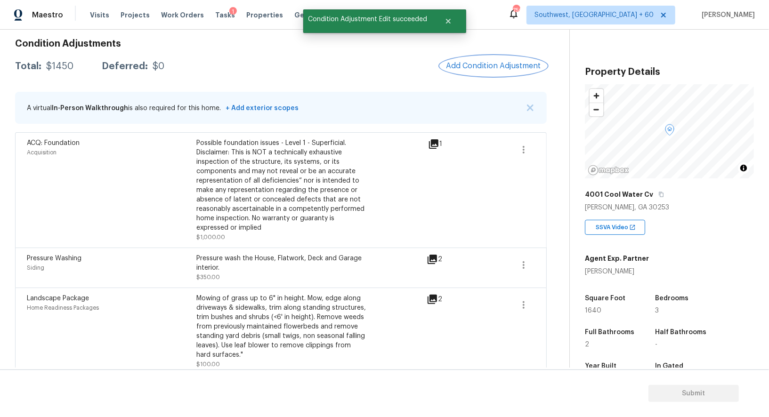
click at [507, 58] on button "Add Condition Adjustment" at bounding box center [493, 66] width 106 height 20
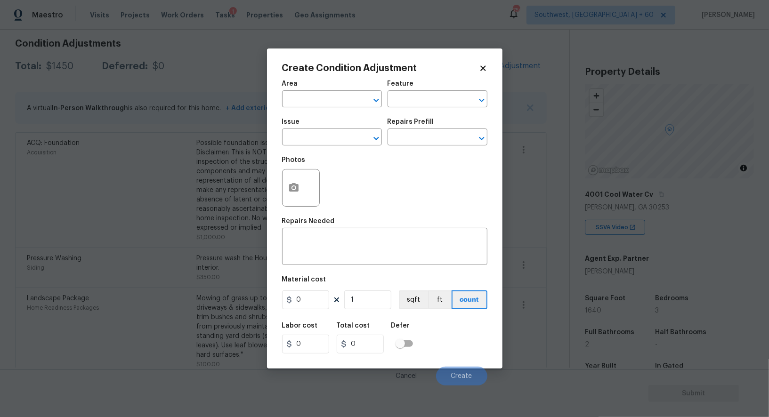
click at [230, 52] on body "Maestro Visits Projects Work Orders Tasks 1 Properties Geo Assignments 750 Sout…" at bounding box center [384, 208] width 769 height 417
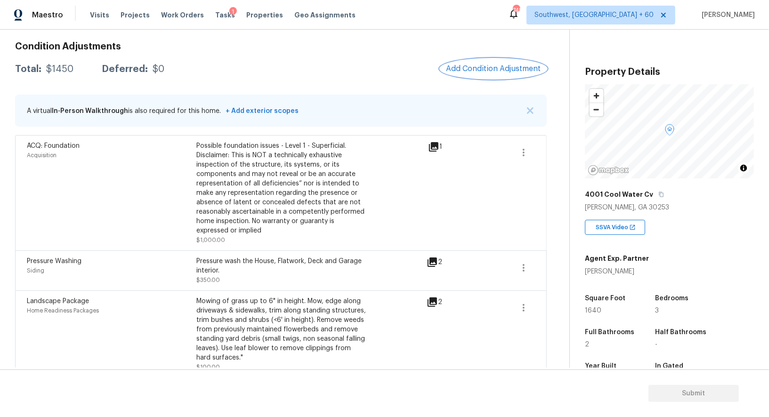
scroll to position [143, 0]
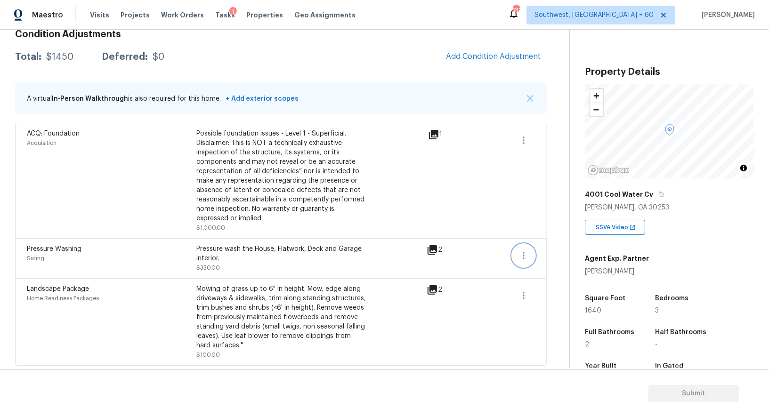
click at [518, 254] on button "button" at bounding box center [523, 255] width 23 height 23
click at [574, 243] on div "Property Details © Mapbox © OpenStreetMap Improve this map [STREET_ADDRESS][PER…" at bounding box center [662, 264] width 184 height 468
click at [526, 249] on button "button" at bounding box center [523, 255] width 23 height 23
click at [552, 250] on div "Edit" at bounding box center [577, 253] width 73 height 9
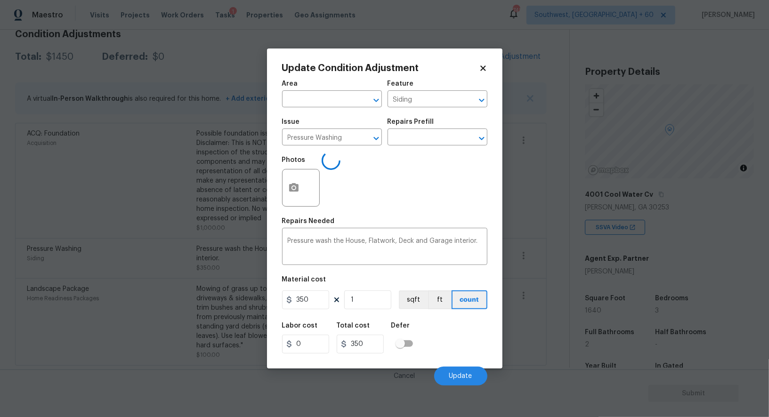
click at [546, 275] on body "Maestro Visits Projects Work Orders Tasks 1 Properties Geo Assignments 748 Sout…" at bounding box center [384, 208] width 769 height 417
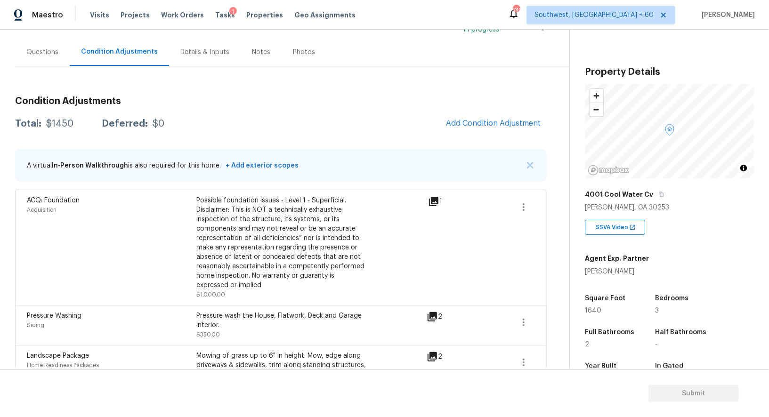
scroll to position [60, 0]
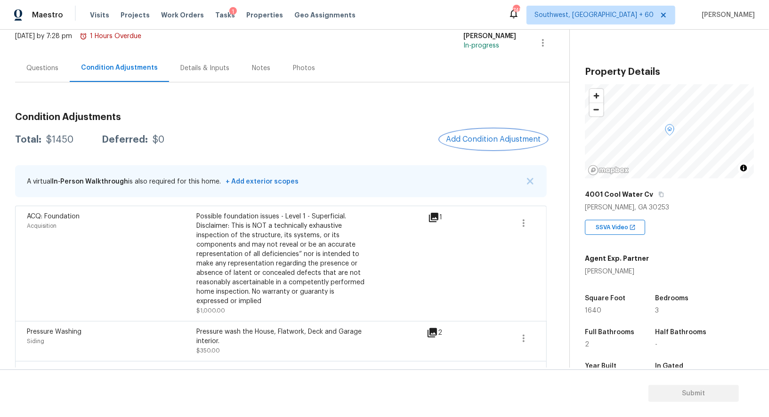
click at [490, 140] on span "Add Condition Adjustment" at bounding box center [493, 139] width 95 height 8
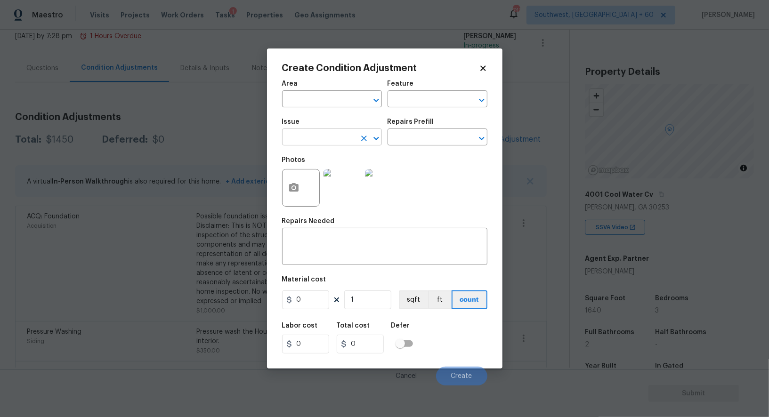
click at [301, 140] on input "text" at bounding box center [318, 138] width 73 height 15
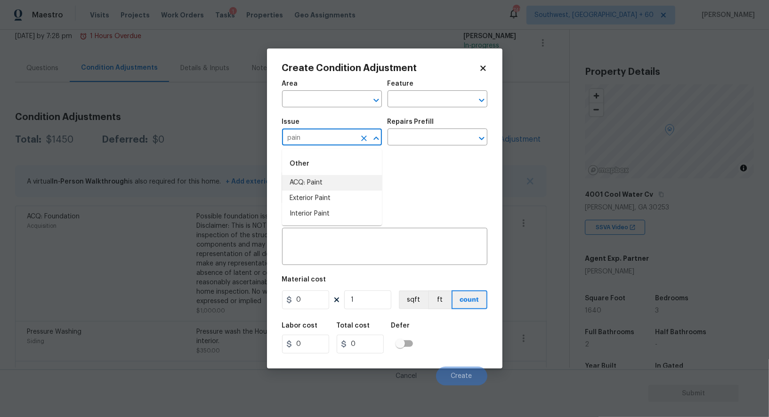
click at [302, 185] on li "ACQ: Paint" at bounding box center [332, 183] width 100 height 16
type input "ACQ: Paint"
click at [428, 134] on input "text" at bounding box center [424, 138] width 73 height 15
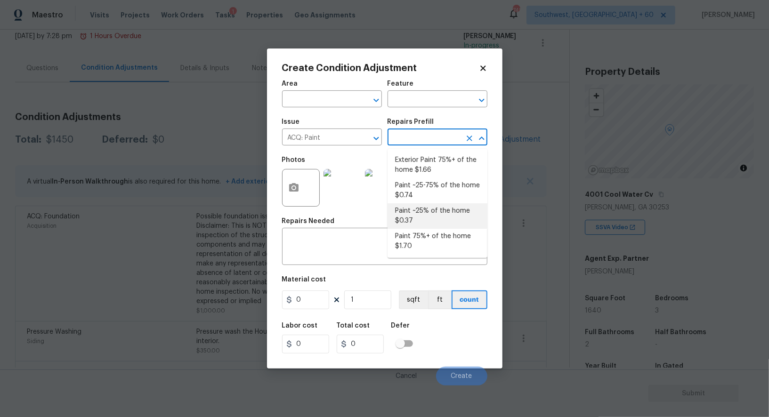
click at [421, 214] on li "Paint ~25% of the home $0.37" at bounding box center [438, 215] width 100 height 25
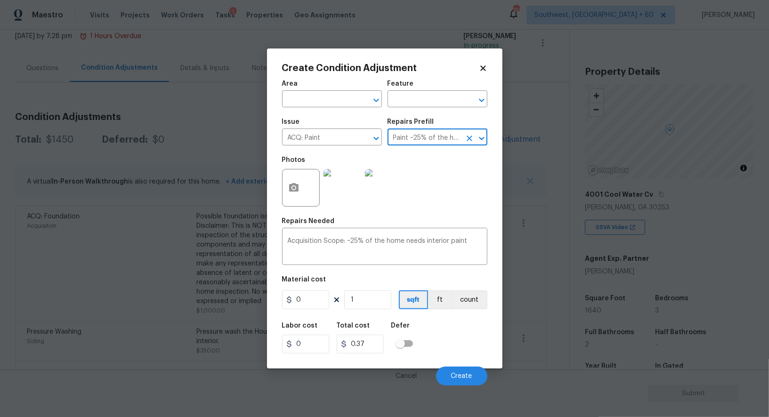
type input "Acquisition"
type textarea "Acquisition Scope: ~25% of the home needs interior paint"
type input "0.37"
click at [368, 305] on input "1" at bounding box center [367, 300] width 47 height 19
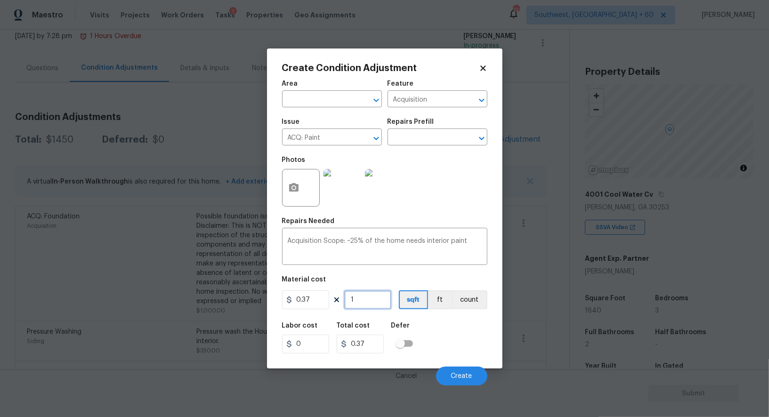
type input "16"
type input "5.92"
type input "164"
type input "60.68"
type input "1640"
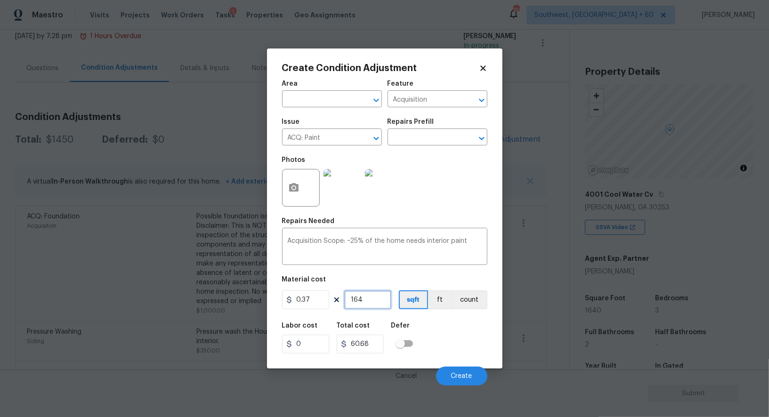
type input "606.8"
type input "1640"
click at [380, 346] on input "606.8" at bounding box center [360, 344] width 47 height 19
click at [443, 348] on button "Create" at bounding box center [461, 376] width 51 height 19
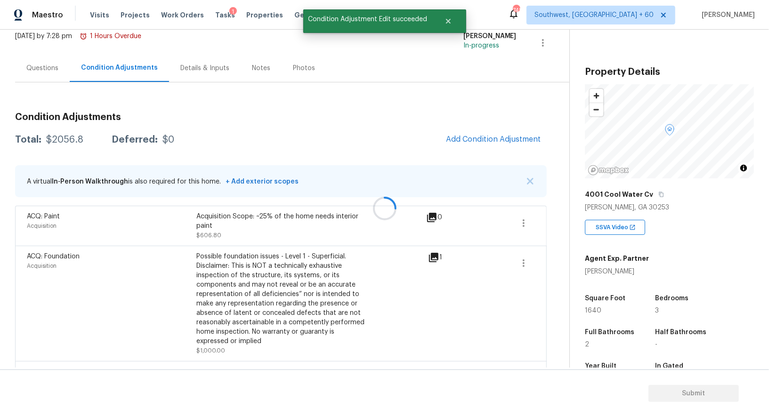
click at [525, 129] on div at bounding box center [384, 208] width 769 height 417
click at [485, 138] on span "Add Condition Adjustment" at bounding box center [493, 139] width 95 height 8
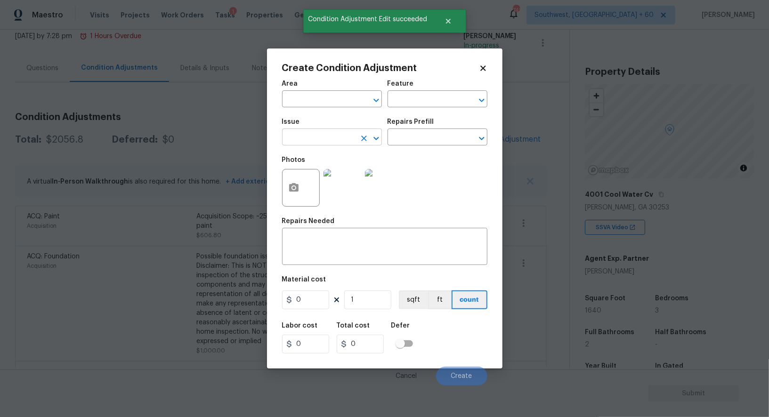
click at [321, 135] on input "text" at bounding box center [318, 138] width 73 height 15
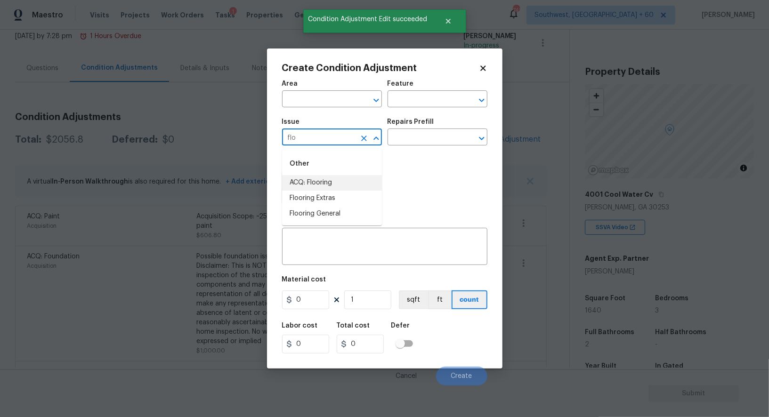
click at [314, 181] on li "ACQ: Flooring" at bounding box center [332, 183] width 100 height 16
type input "ACQ: Flooring"
click at [442, 126] on div "Repairs Prefill" at bounding box center [438, 125] width 100 height 12
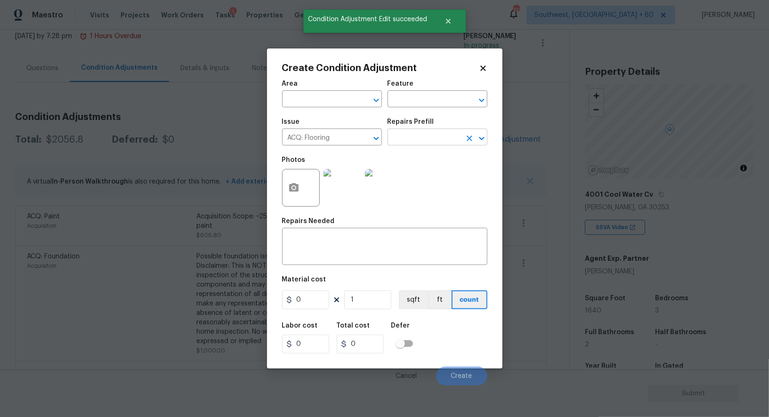
click at [430, 138] on input "text" at bounding box center [424, 138] width 73 height 15
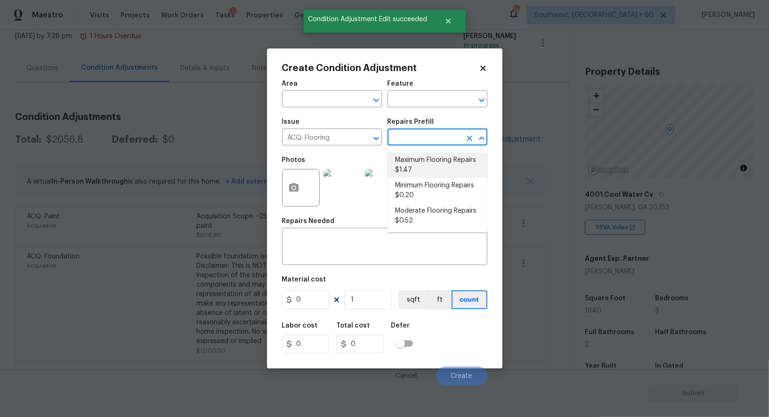
click at [427, 157] on li "Maximum Flooring Repairs $1.47" at bounding box center [438, 165] width 100 height 25
type input "Acquisition"
type textarea "Acquisition Scope: Maximum flooring repairs"
type input "1.47"
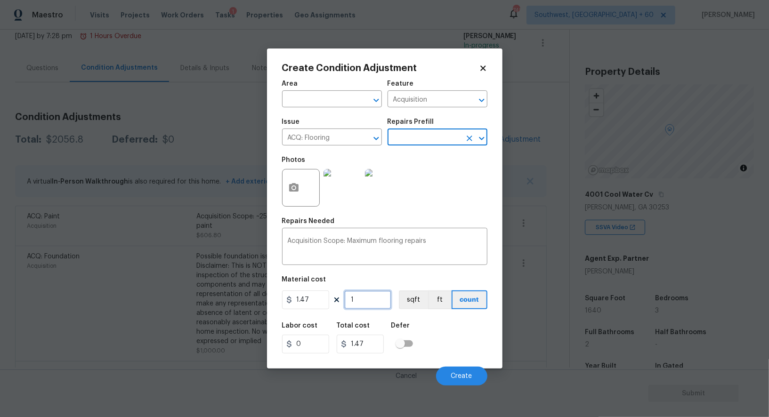
click at [372, 302] on input "1" at bounding box center [367, 300] width 47 height 19
type input "0"
type input "1"
type input "1.47"
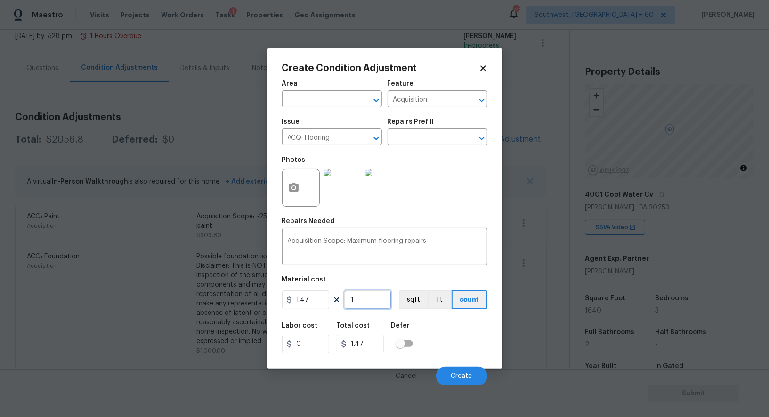
type input "16"
type input "23.52"
type input "164"
type input "241.08"
type input "1640"
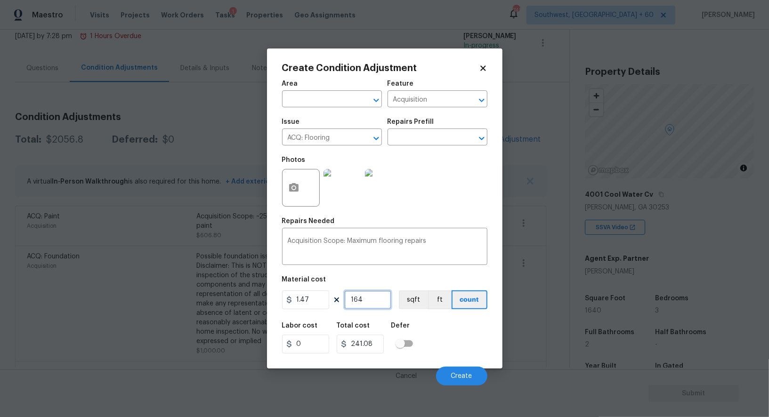
type input "2410.8"
type input "1640"
click at [283, 191] on button "button" at bounding box center [294, 188] width 23 height 37
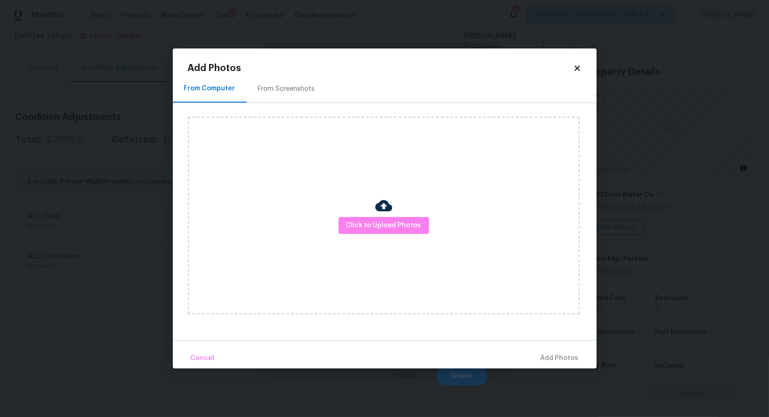
click at [282, 90] on div "From Screenshots" at bounding box center [286, 88] width 57 height 9
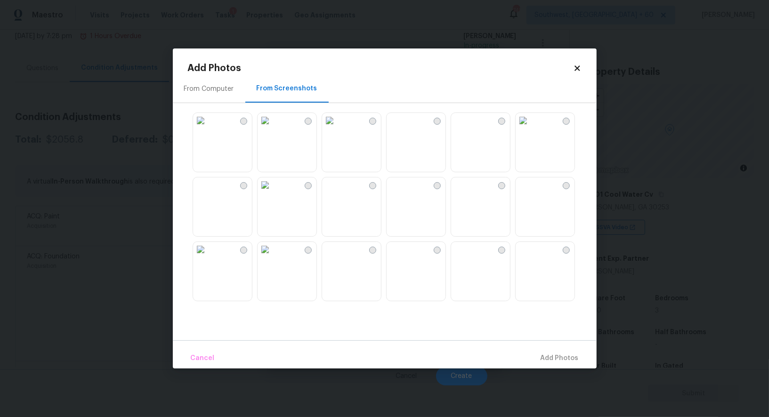
click at [402, 128] on img at bounding box center [394, 120] width 15 height 15
click at [402, 257] on img at bounding box center [394, 249] width 15 height 15
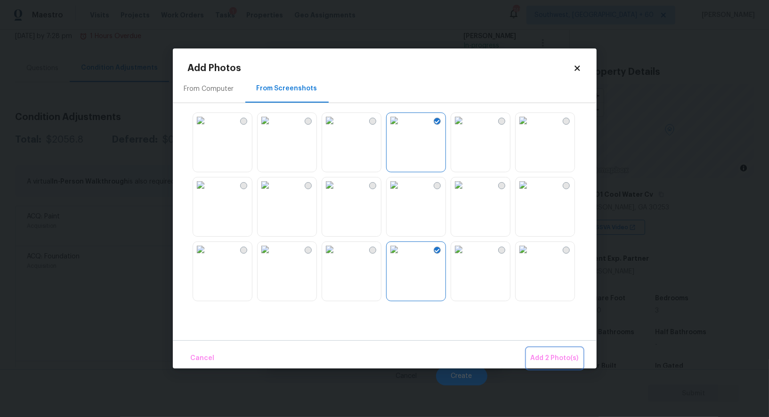
click at [543, 348] on button "Add 2 Photo(s)" at bounding box center [555, 358] width 56 height 20
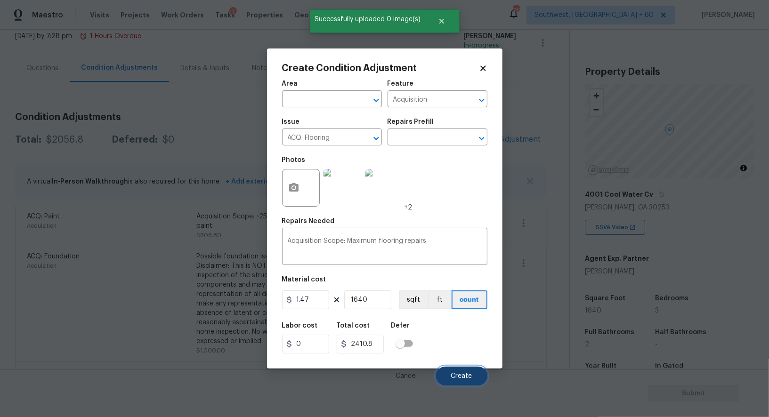
click at [453, 348] on span "Create" at bounding box center [461, 376] width 21 height 7
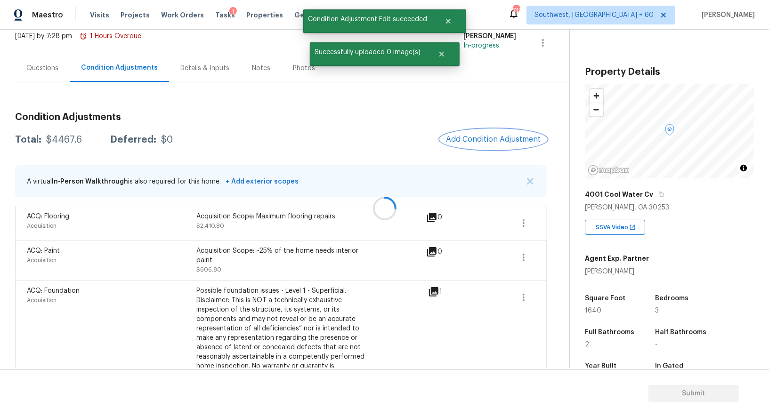
click at [478, 134] on button "Add Condition Adjustment" at bounding box center [493, 140] width 106 height 20
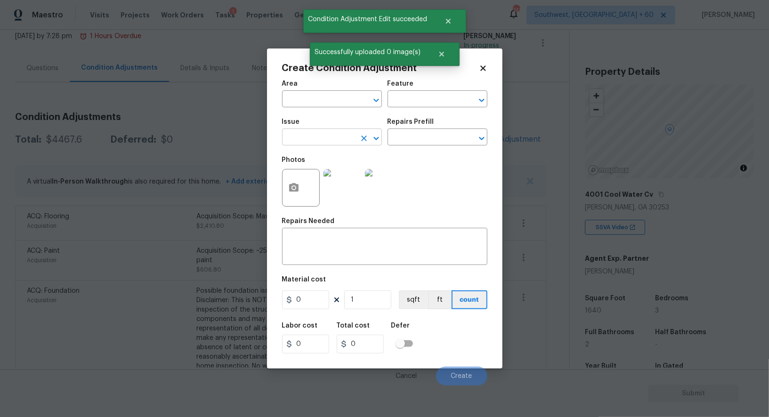
click at [322, 135] on input "text" at bounding box center [318, 138] width 73 height 15
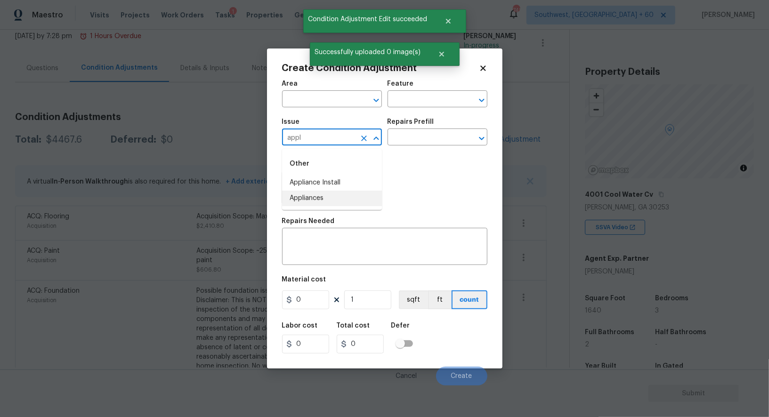
click at [335, 197] on li "Appliances" at bounding box center [332, 199] width 100 height 16
type input "Appliances"
click at [425, 142] on input "text" at bounding box center [424, 138] width 73 height 15
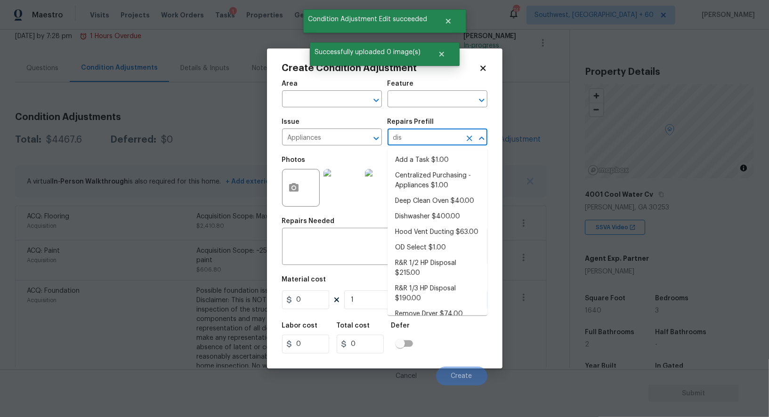
type input "dish"
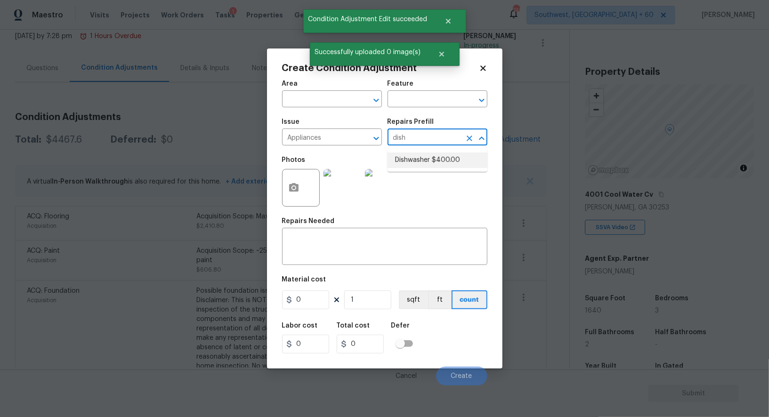
click at [430, 162] on li "Dishwasher $400.00" at bounding box center [438, 161] width 100 height 16
type input "Appliances"
type textarea "Remove the existing dishwasher and prep the area for a new unit. Install a new …"
type input "400"
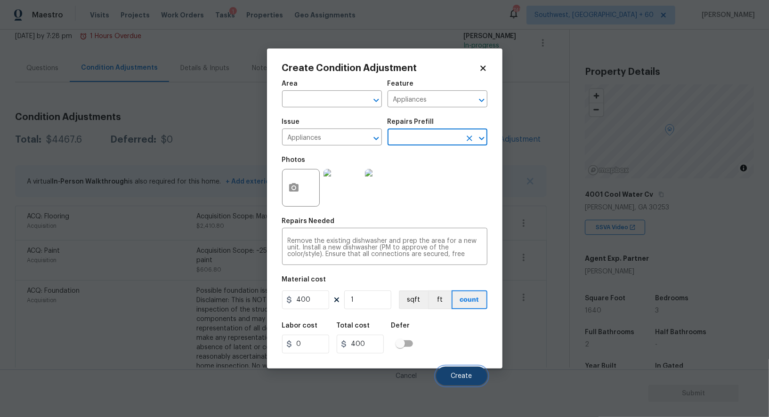
click at [452, 348] on span "Create" at bounding box center [461, 376] width 21 height 7
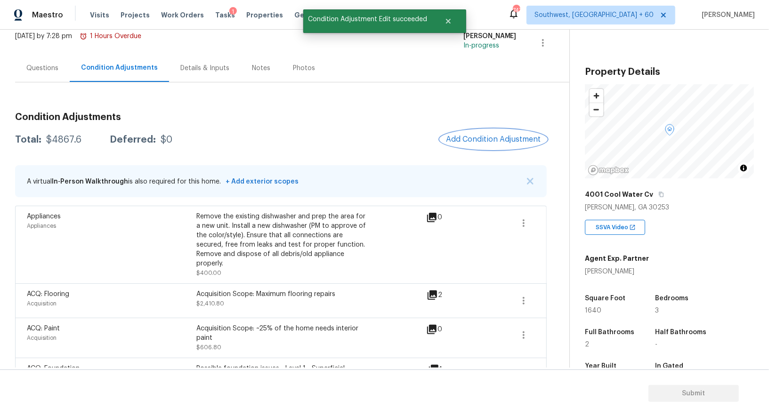
click at [479, 135] on span "Add Condition Adjustment" at bounding box center [493, 139] width 95 height 8
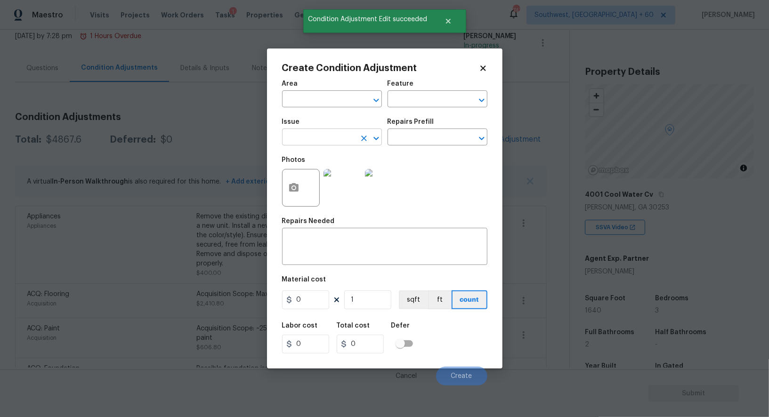
click at [324, 142] on input "text" at bounding box center [318, 138] width 73 height 15
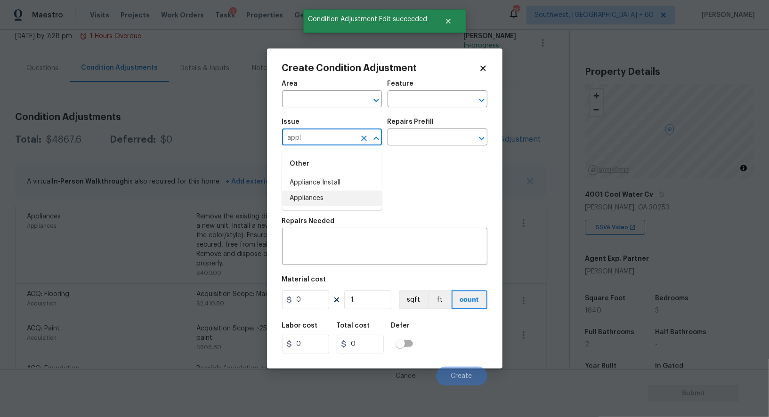
click at [327, 201] on li "Appliances" at bounding box center [332, 199] width 100 height 16
type input "Appliances"
click at [417, 135] on input "text" at bounding box center [424, 138] width 73 height 15
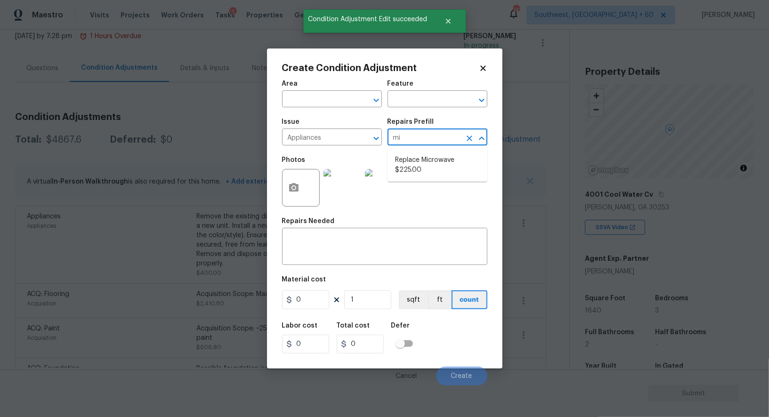
type input "mic"
click at [428, 166] on li "Replace Microwave $225.00" at bounding box center [438, 165] width 100 height 25
type input "Appliances"
type textarea "Remove the existing microwave and replace it with a new microwave"
type input "225"
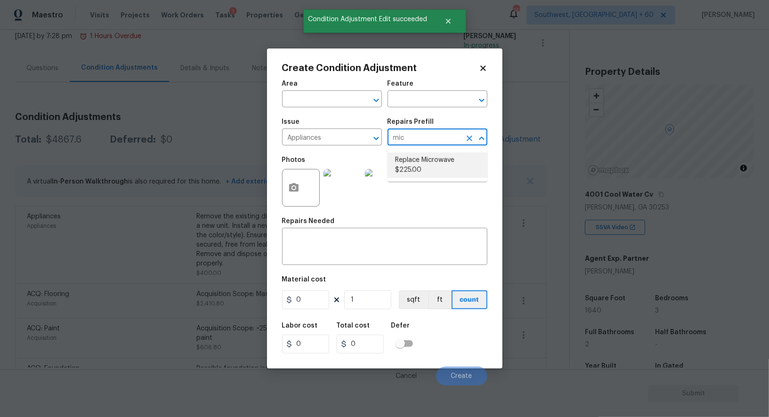
type input "225"
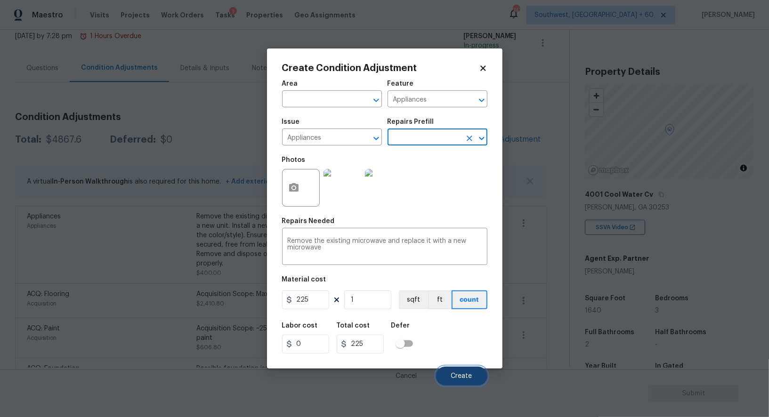
click at [465, 348] on button "Create" at bounding box center [461, 376] width 51 height 19
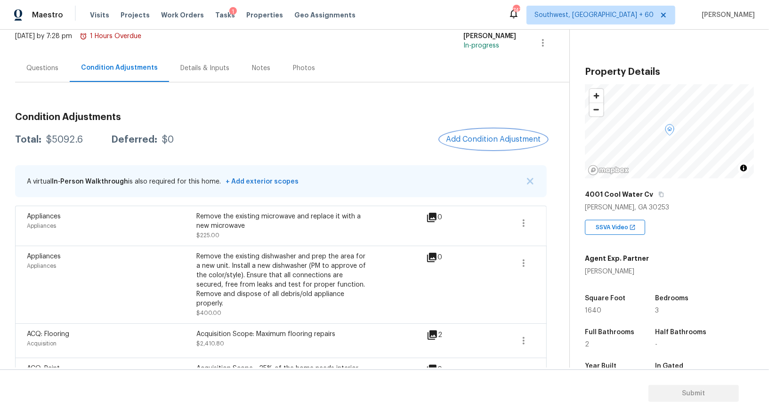
scroll to position [113, 0]
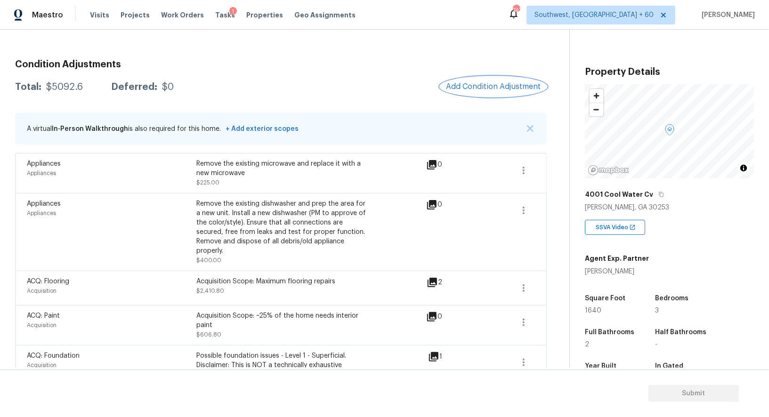
click at [478, 93] on button "Add Condition Adjustment" at bounding box center [493, 87] width 106 height 20
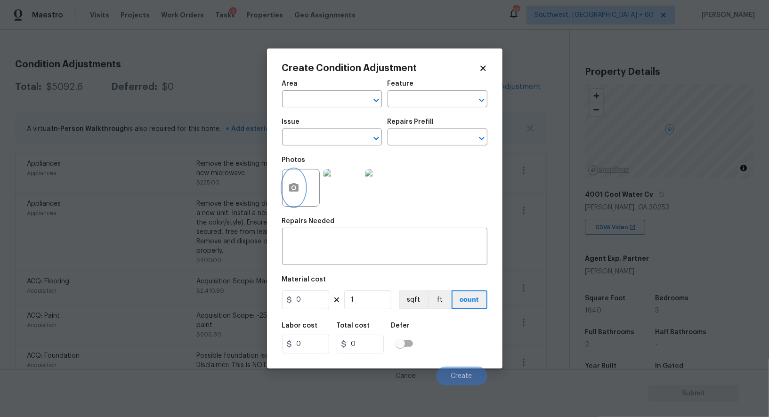
click at [301, 183] on button "button" at bounding box center [294, 188] width 23 height 37
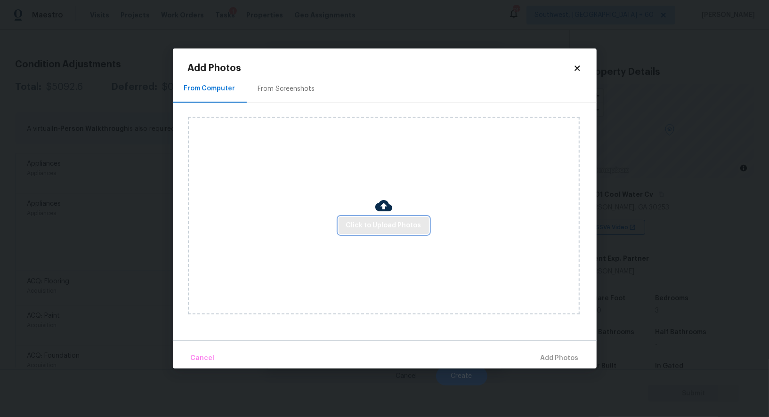
click at [371, 225] on span "Click to Upload Photos" at bounding box center [383, 226] width 75 height 12
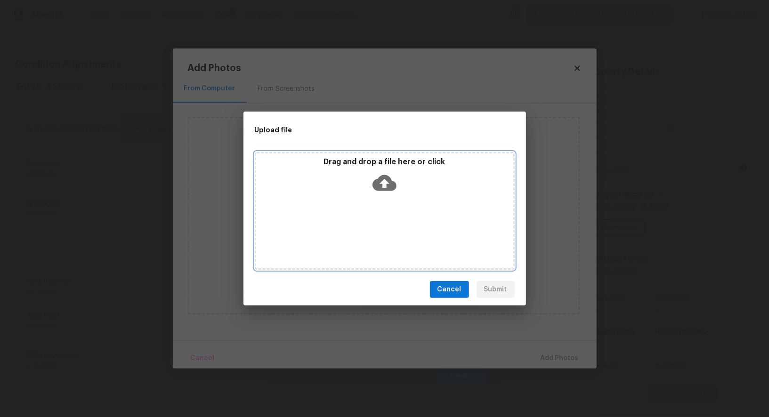
click at [389, 178] on icon at bounding box center [384, 183] width 24 height 16
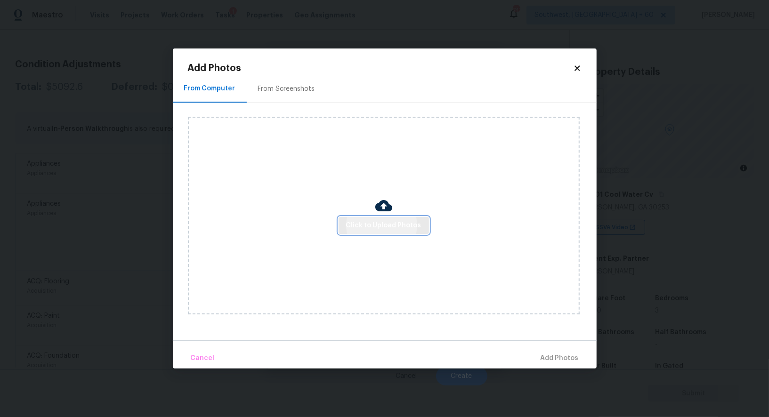
click at [396, 221] on span "Click to Upload Photos" at bounding box center [383, 226] width 75 height 12
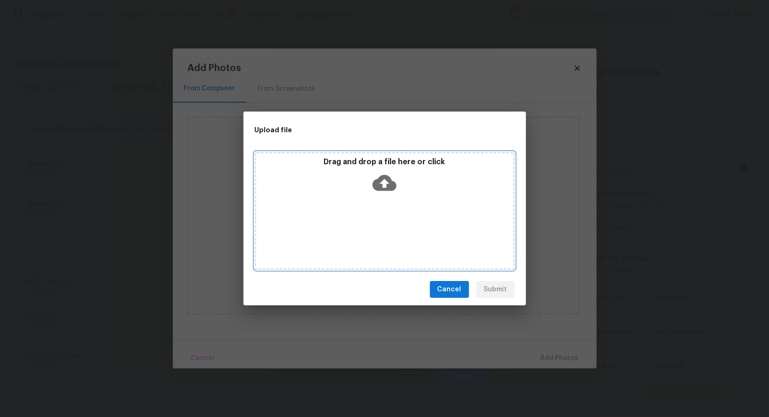
click at [391, 186] on icon at bounding box center [384, 183] width 24 height 16
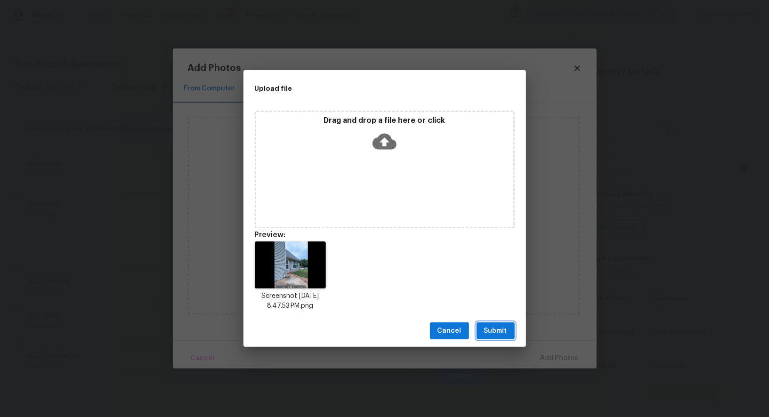
click at [497, 330] on span "Submit" at bounding box center [495, 331] width 23 height 12
